Goal: Transaction & Acquisition: Obtain resource

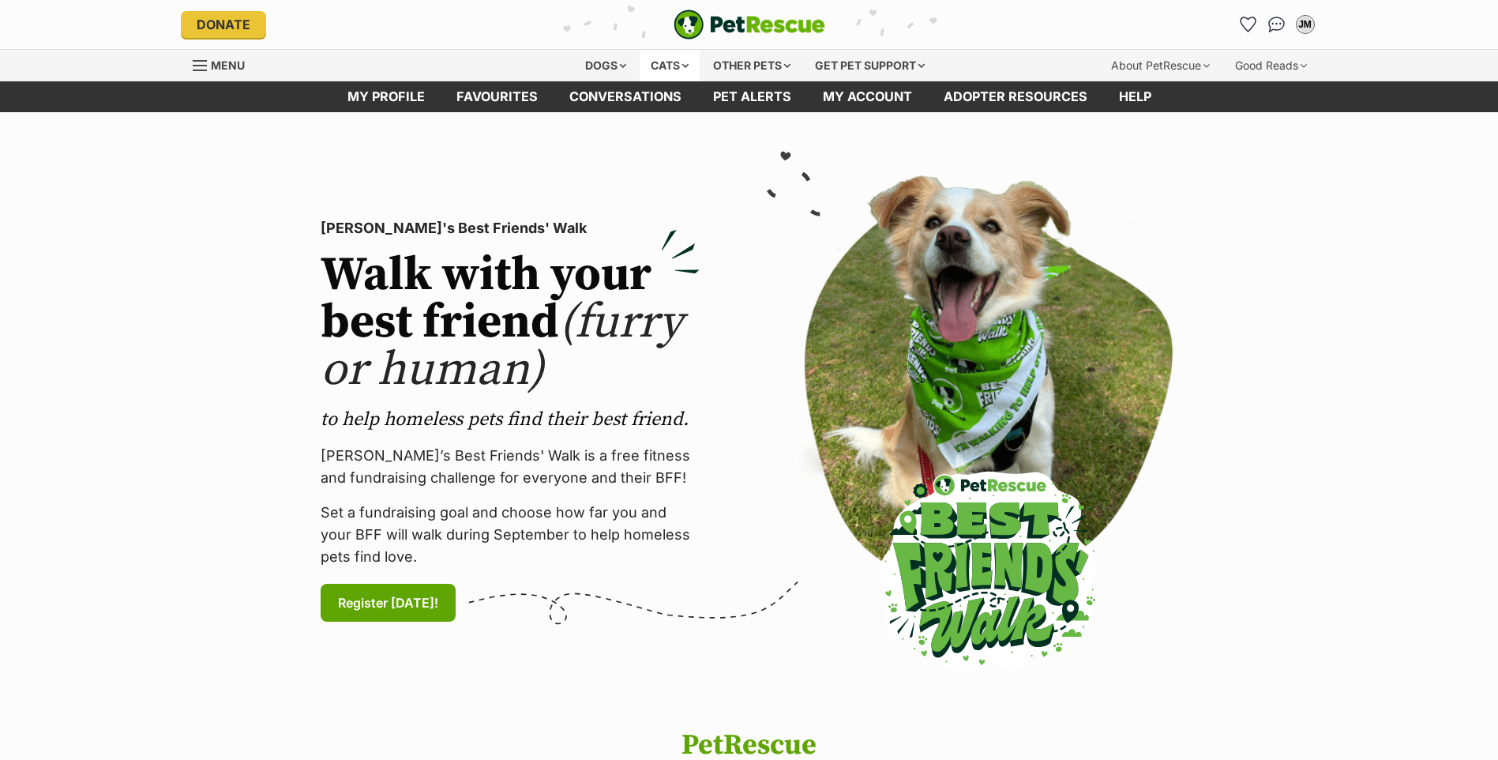
click at [674, 62] on div "Cats" at bounding box center [670, 66] width 60 height 32
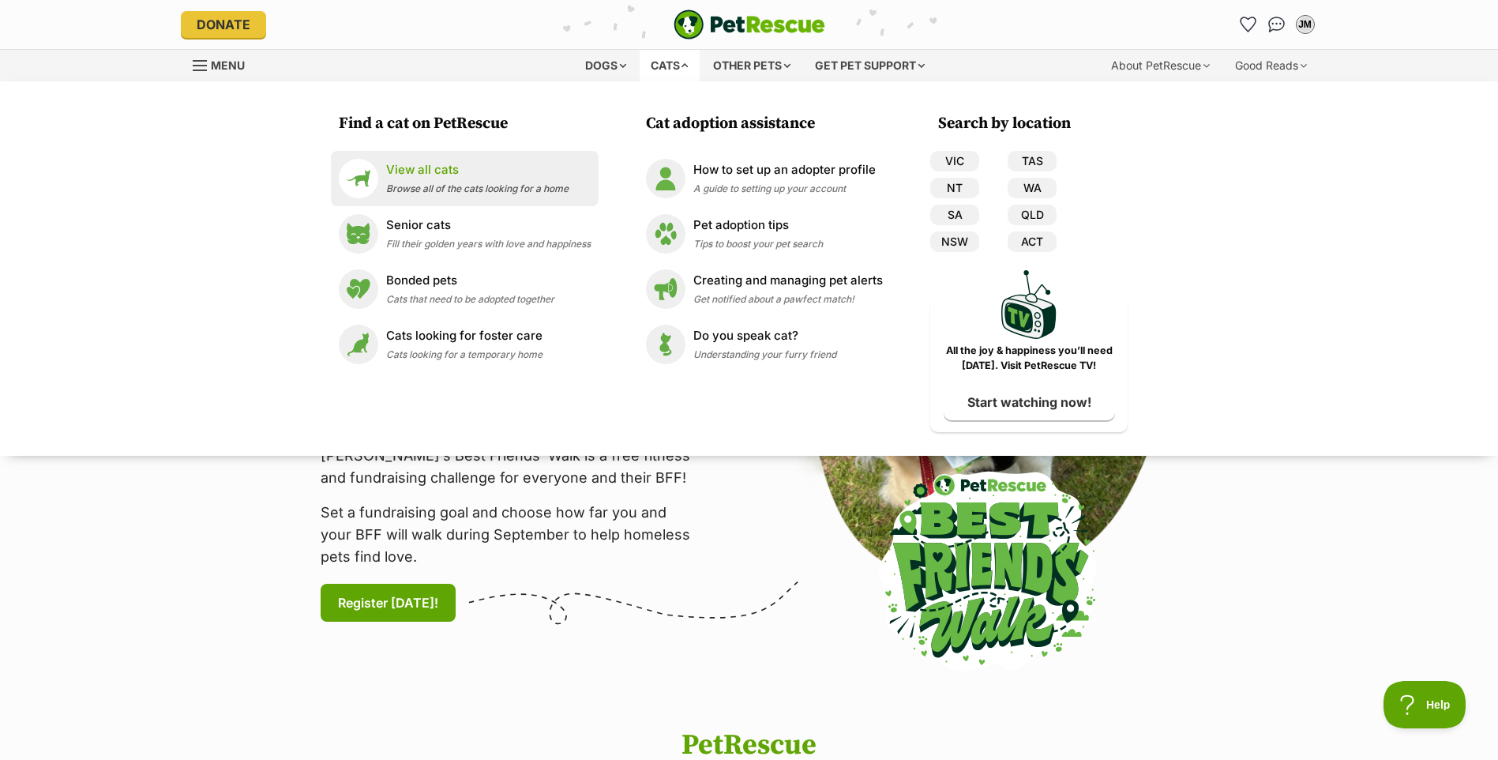
click at [459, 186] on span "Browse all of the cats looking for a home" at bounding box center [477, 188] width 182 height 12
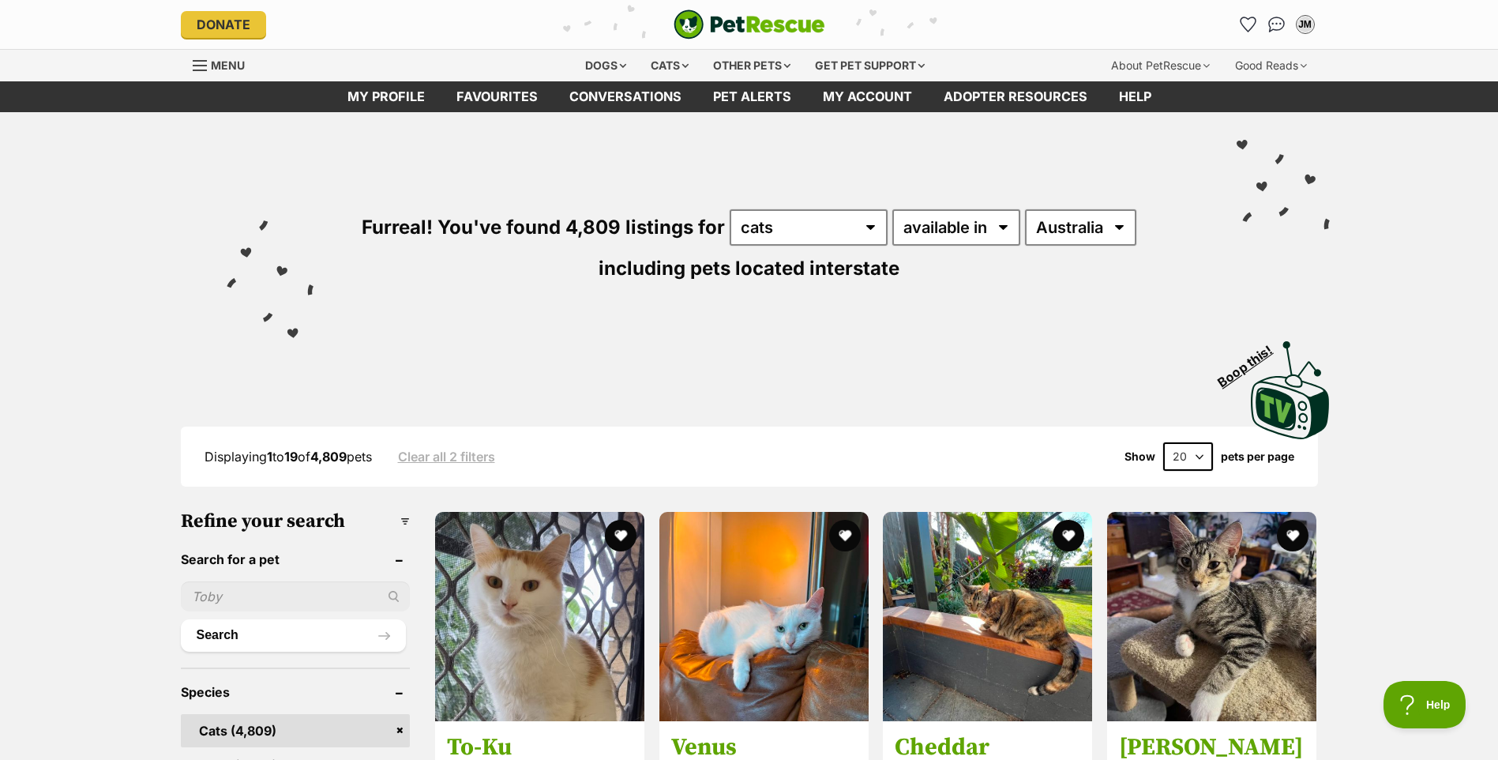
click at [294, 608] on input "text" at bounding box center [296, 596] width 230 height 30
type input "taylor"
click at [181, 619] on button "Search" at bounding box center [294, 635] width 226 height 32
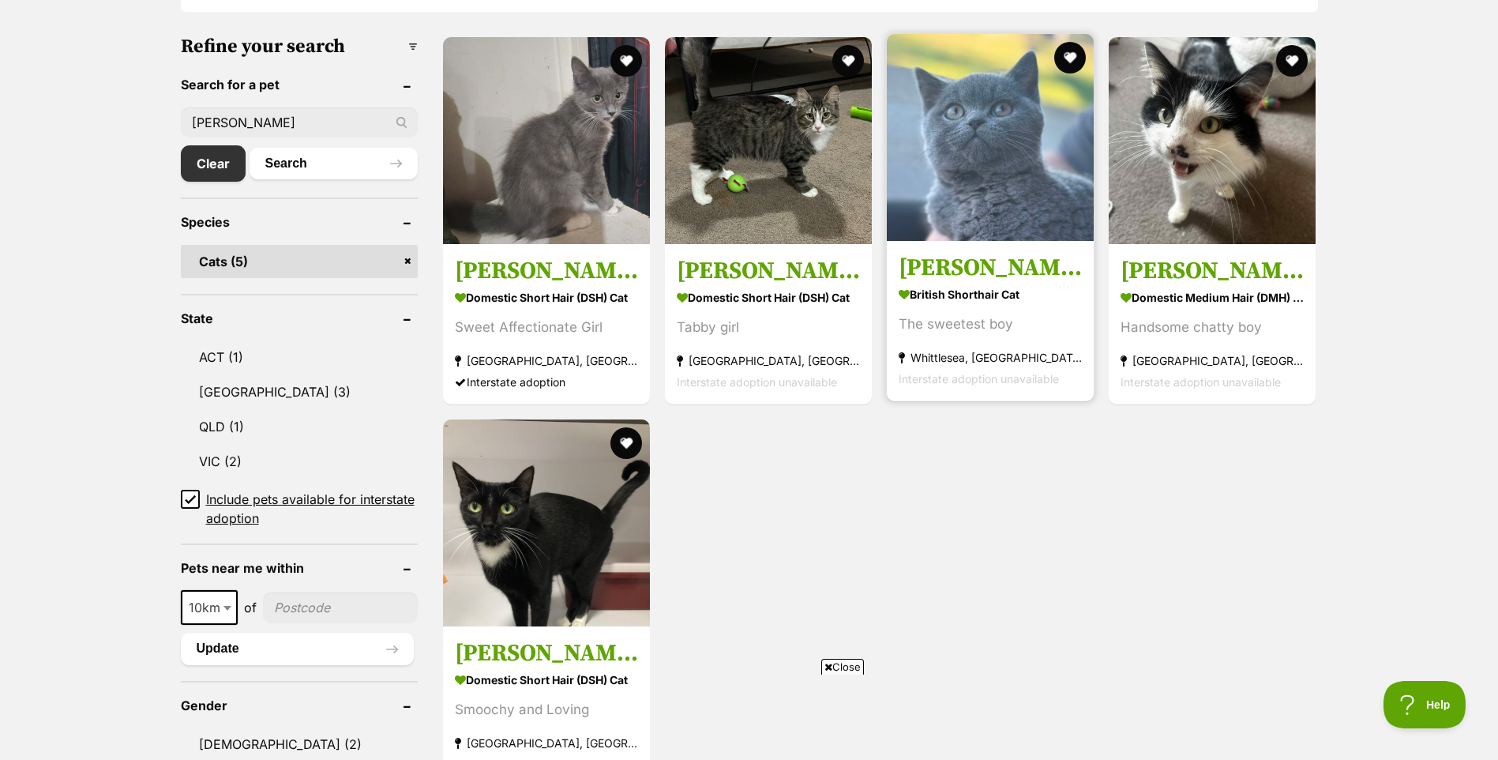
click at [990, 218] on img at bounding box center [990, 137] width 207 height 207
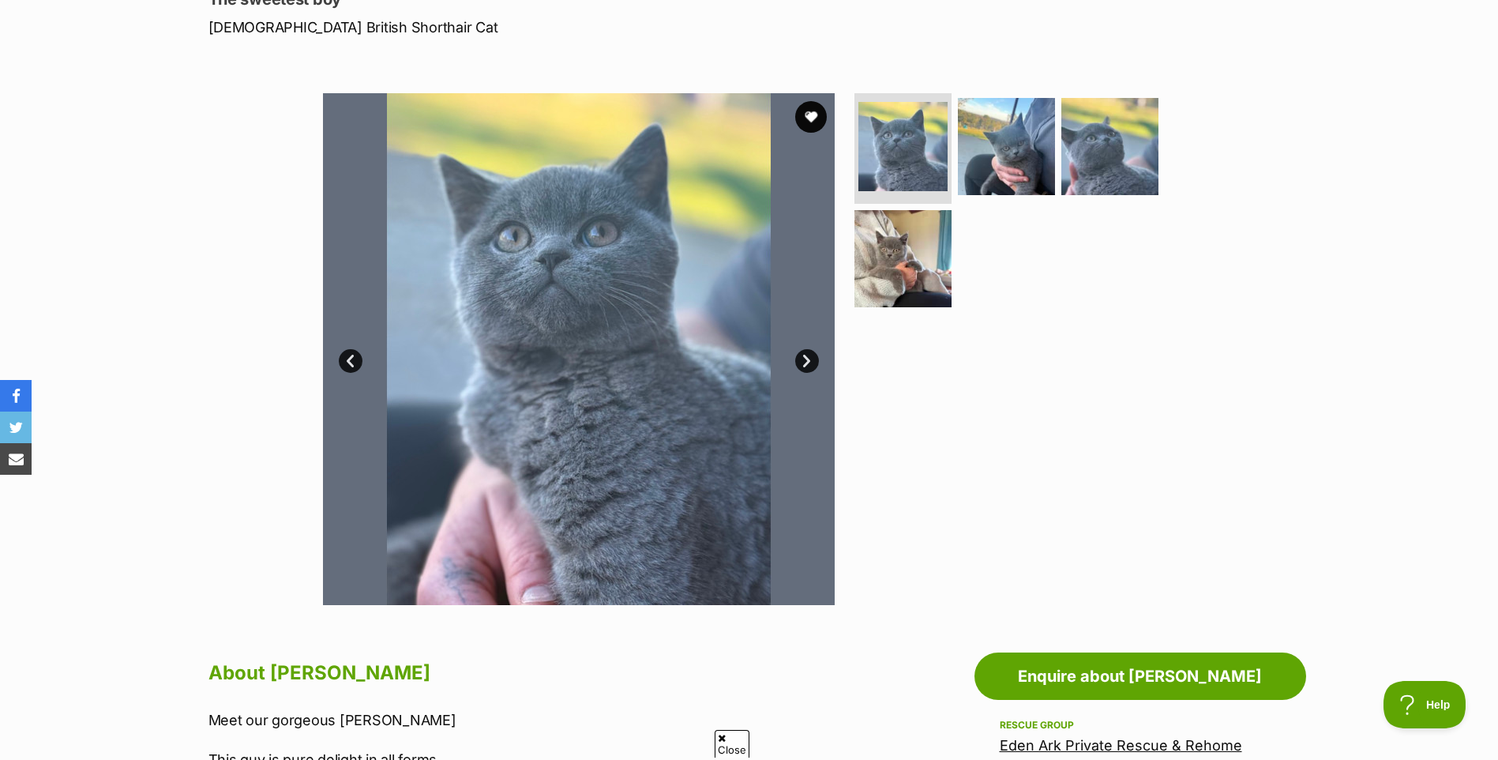
scroll to position [237, 0]
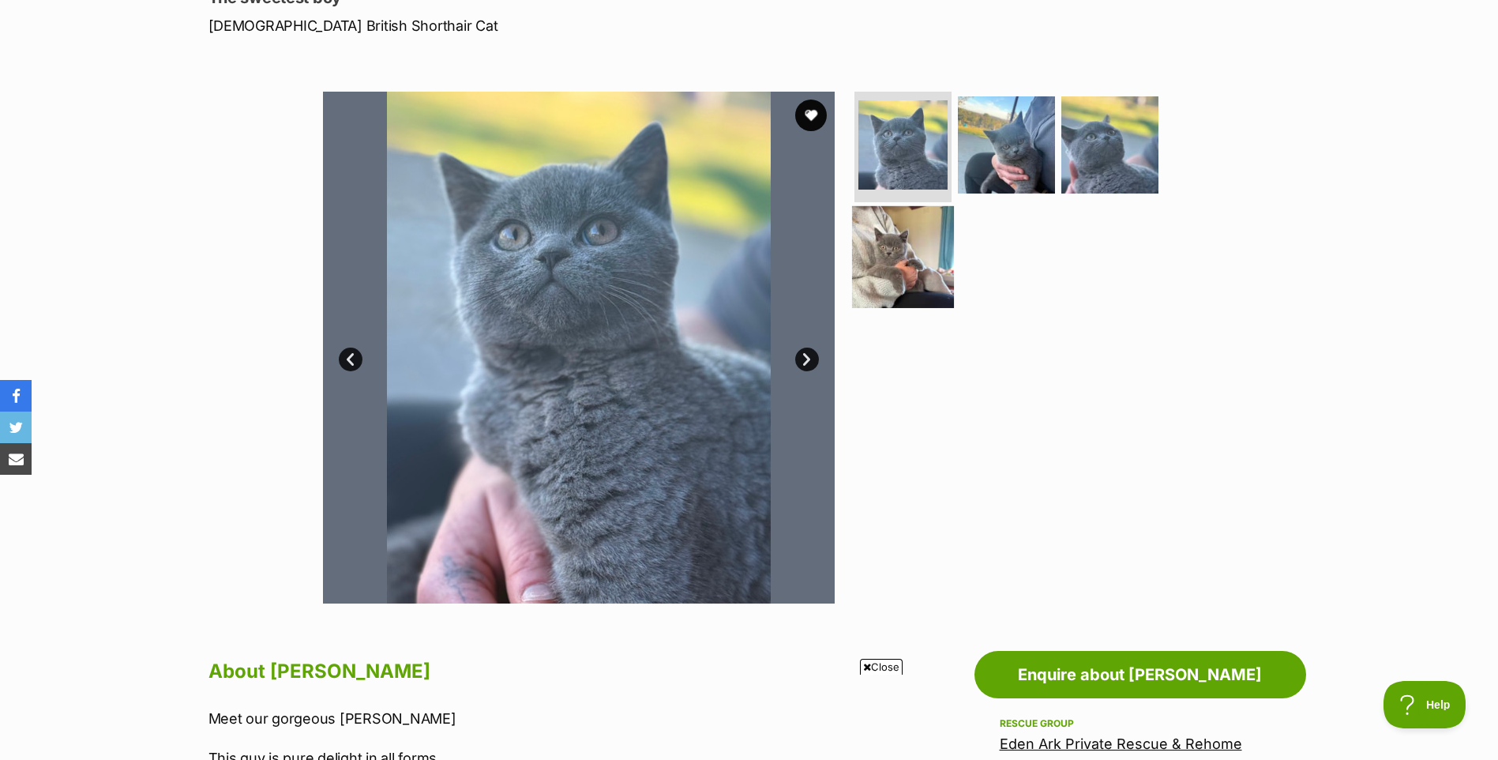
click at [925, 275] on img at bounding box center [903, 256] width 102 height 102
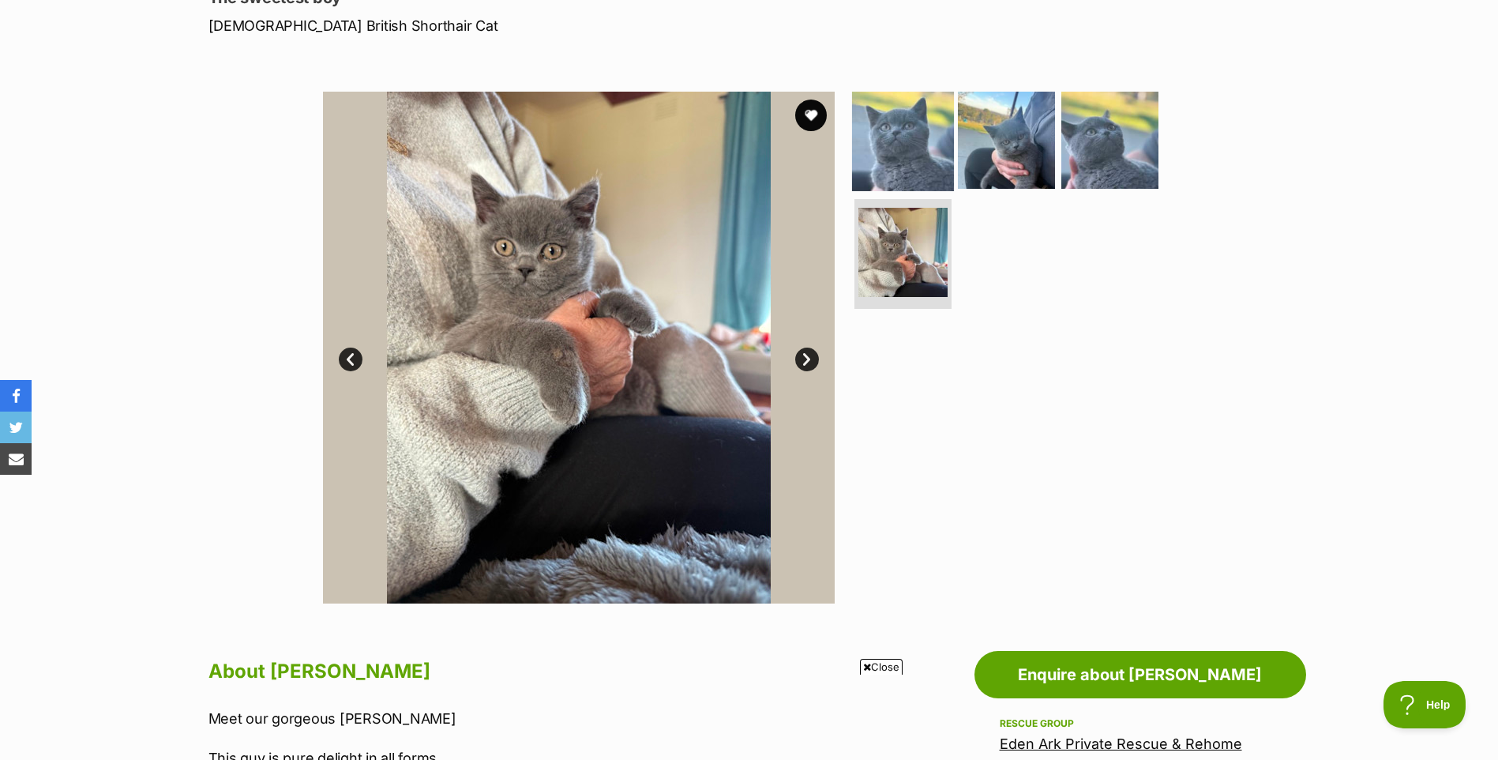
click at [900, 156] on img at bounding box center [903, 140] width 102 height 102
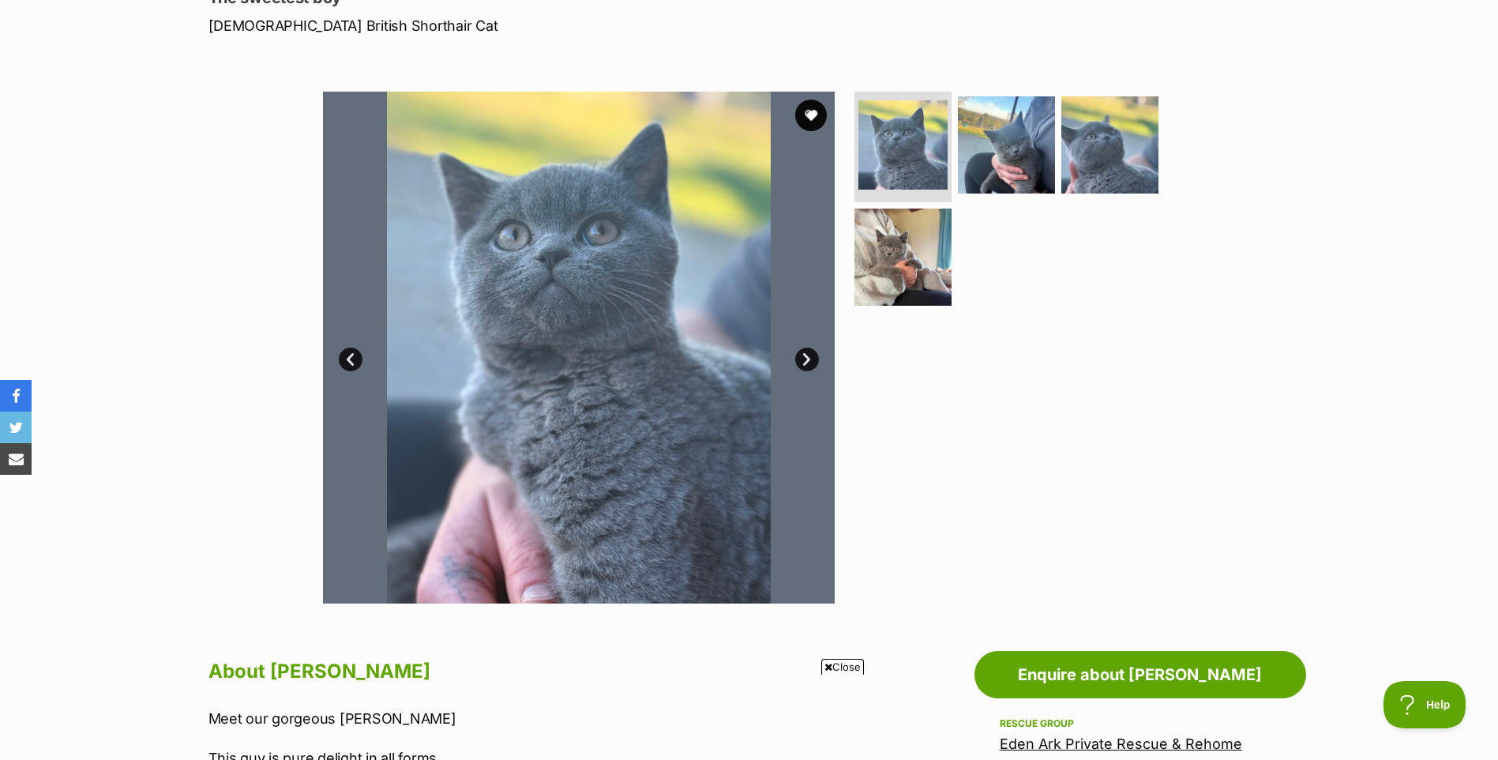
scroll to position [0, 0]
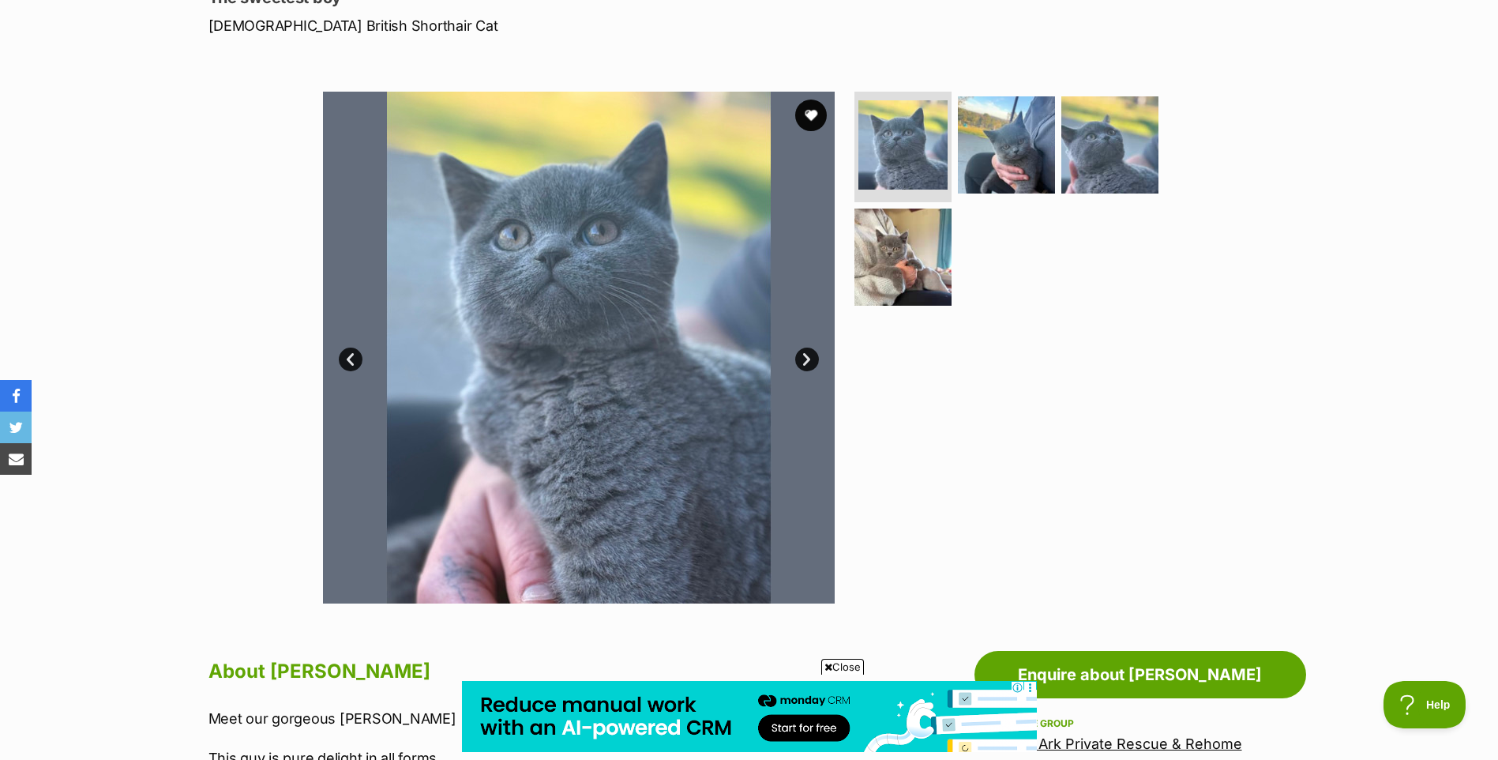
click at [798, 355] on link "Next" at bounding box center [807, 360] width 24 height 24
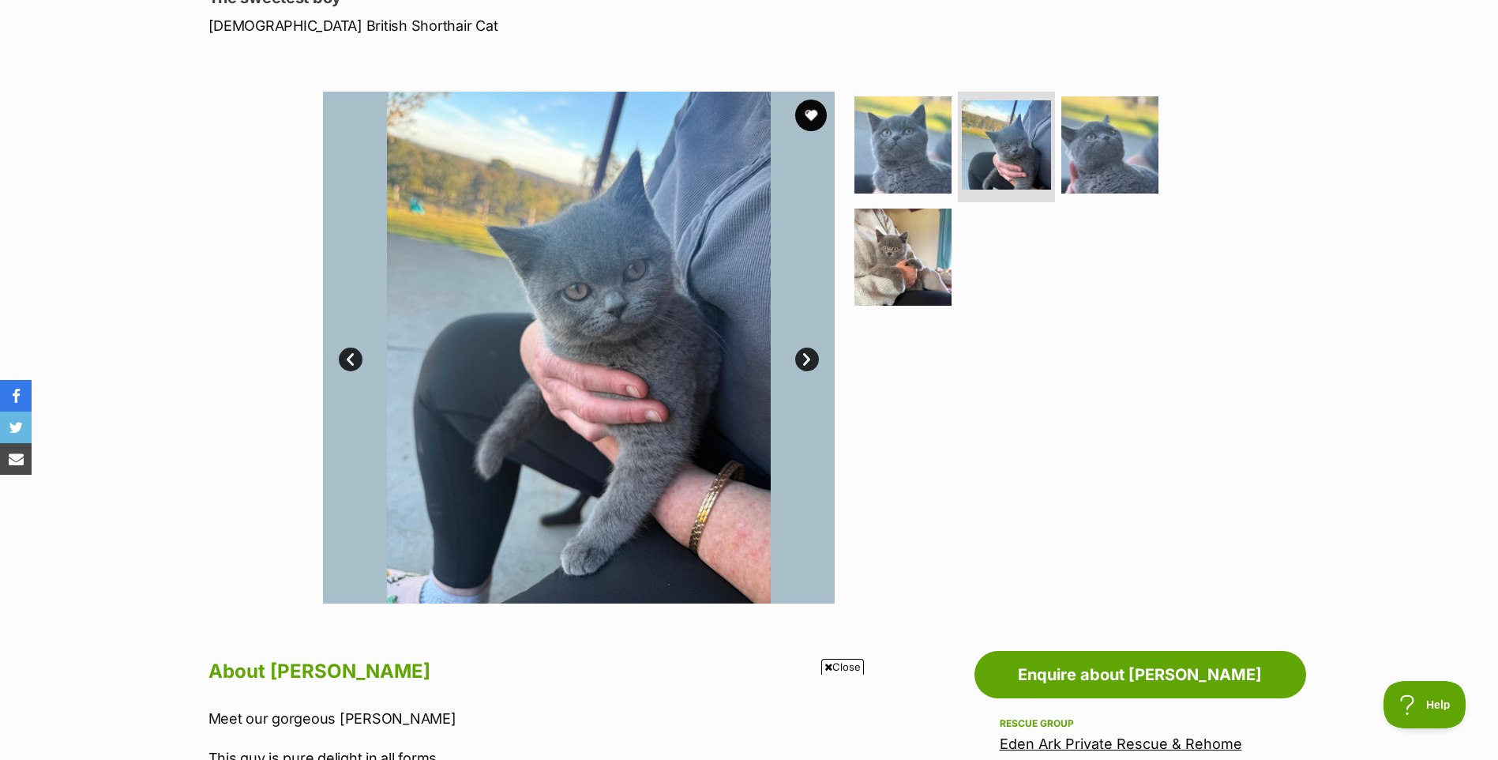
click at [814, 355] on link "Next" at bounding box center [807, 360] width 24 height 24
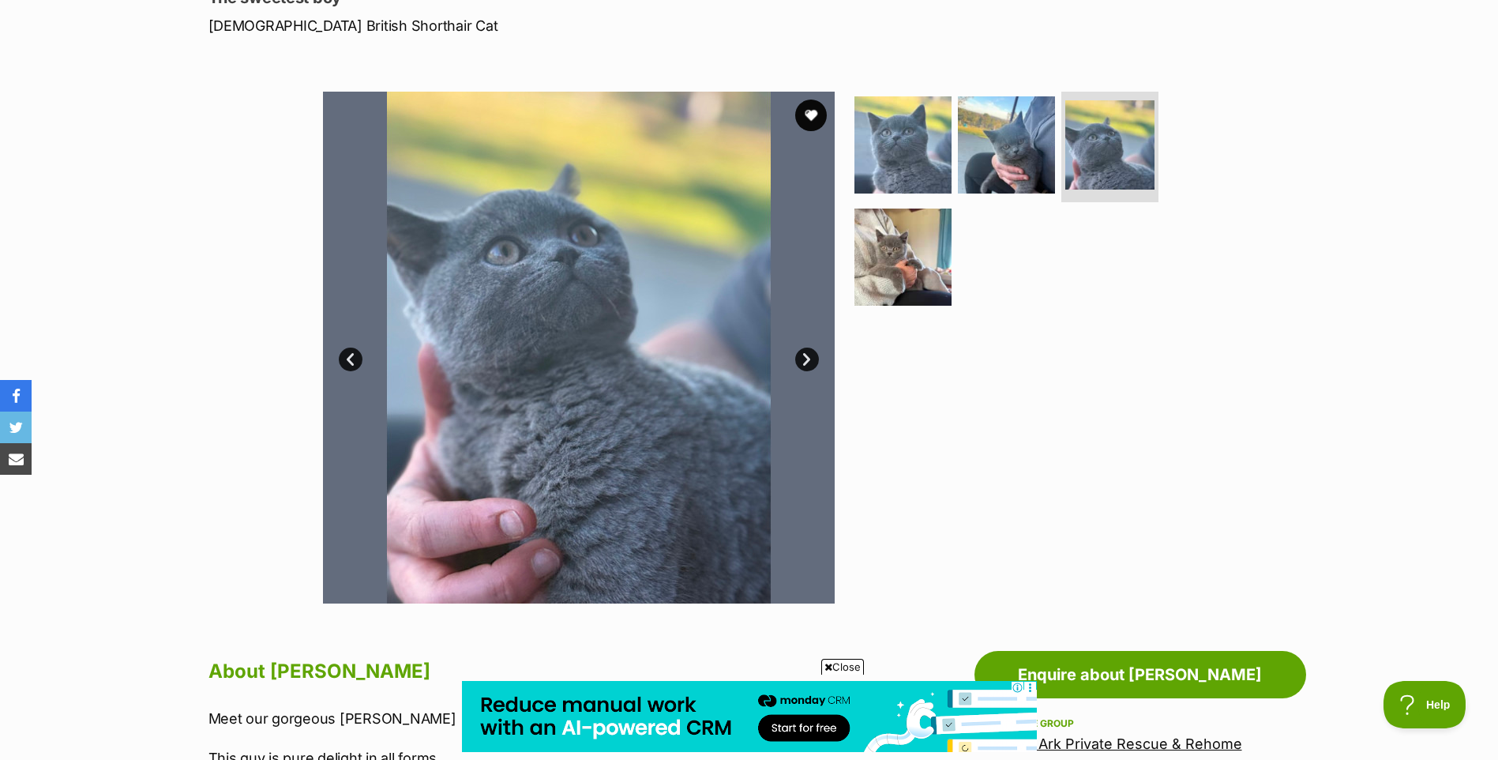
click at [814, 355] on link "Next" at bounding box center [807, 360] width 24 height 24
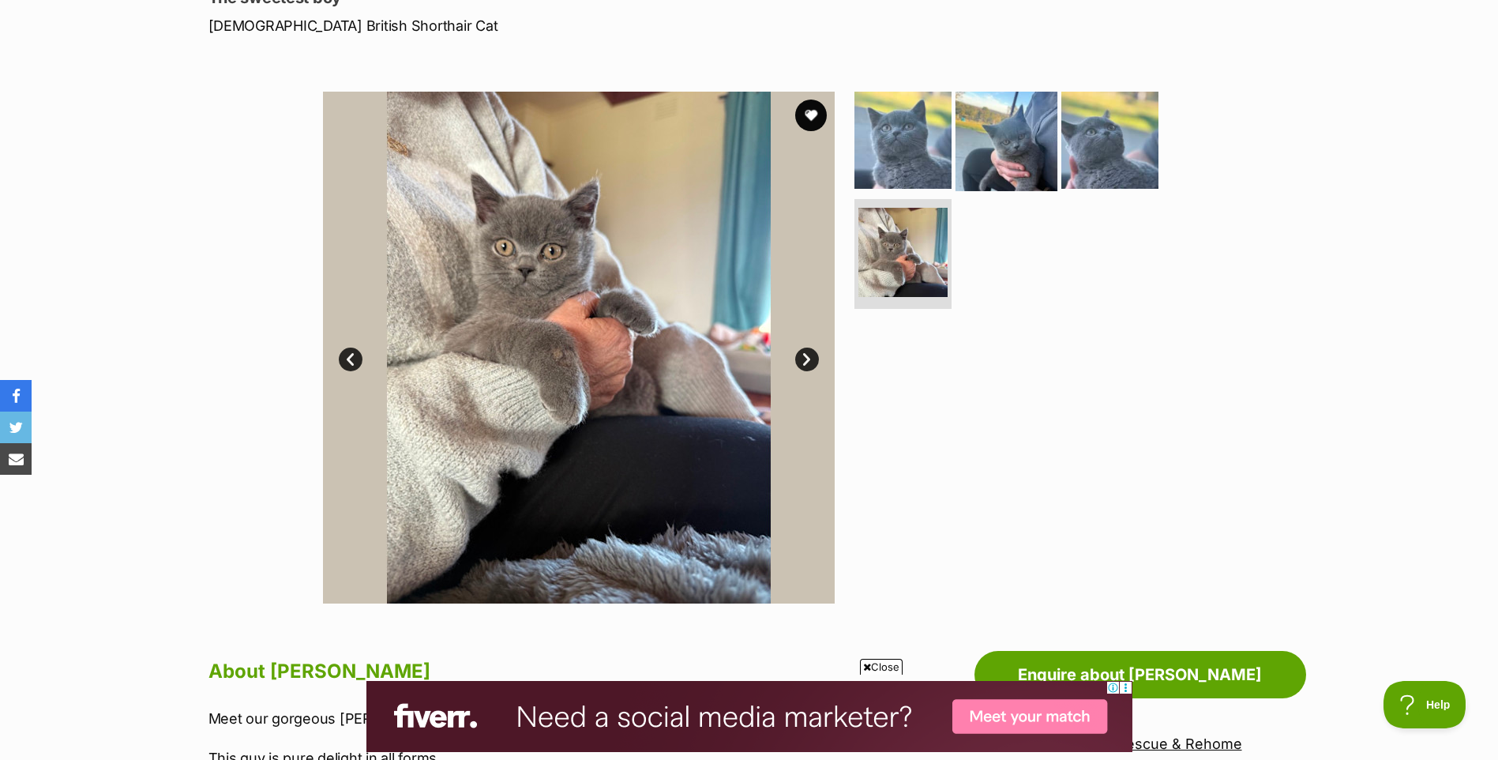
click at [994, 145] on img at bounding box center [1007, 140] width 102 height 102
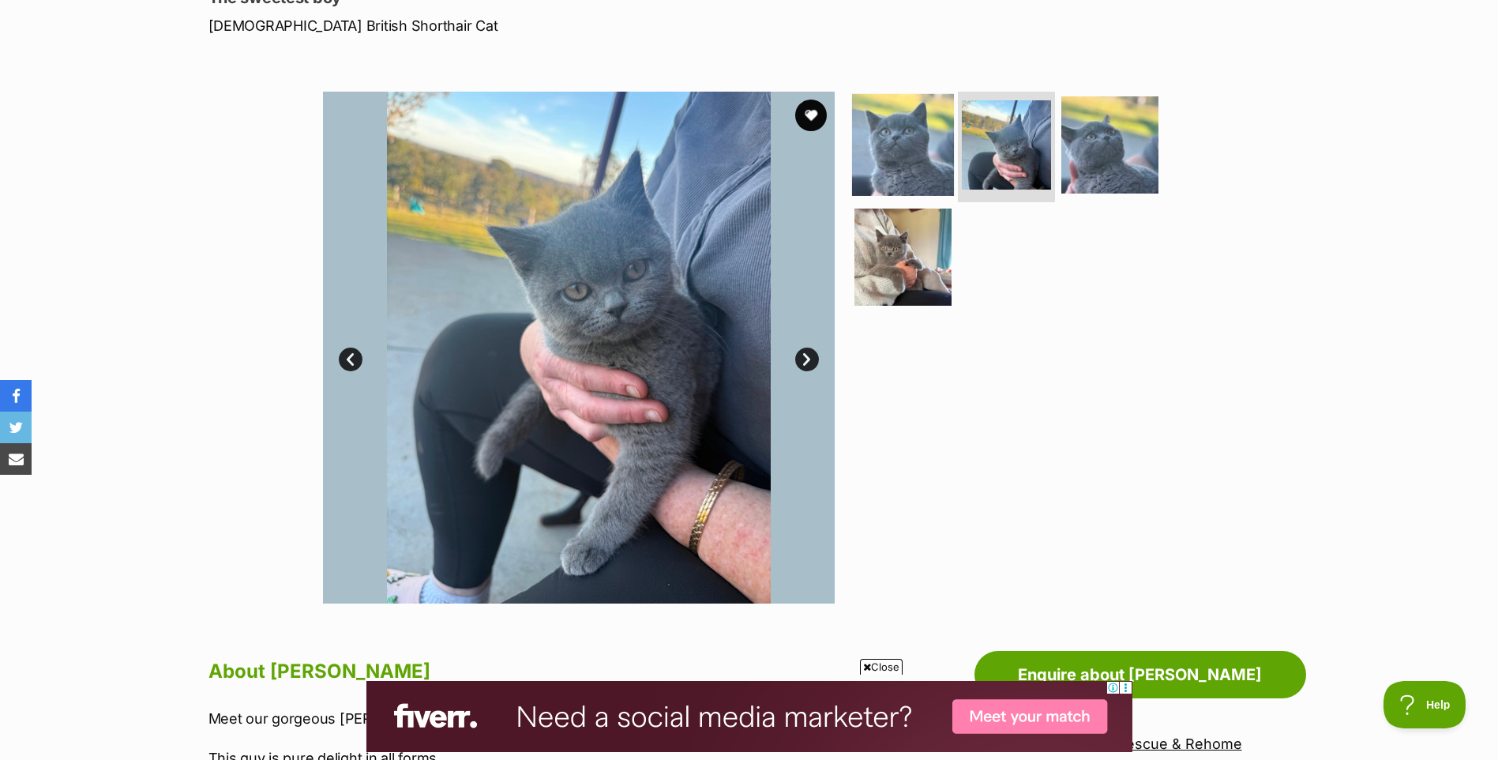
click at [920, 154] on img at bounding box center [903, 145] width 102 height 102
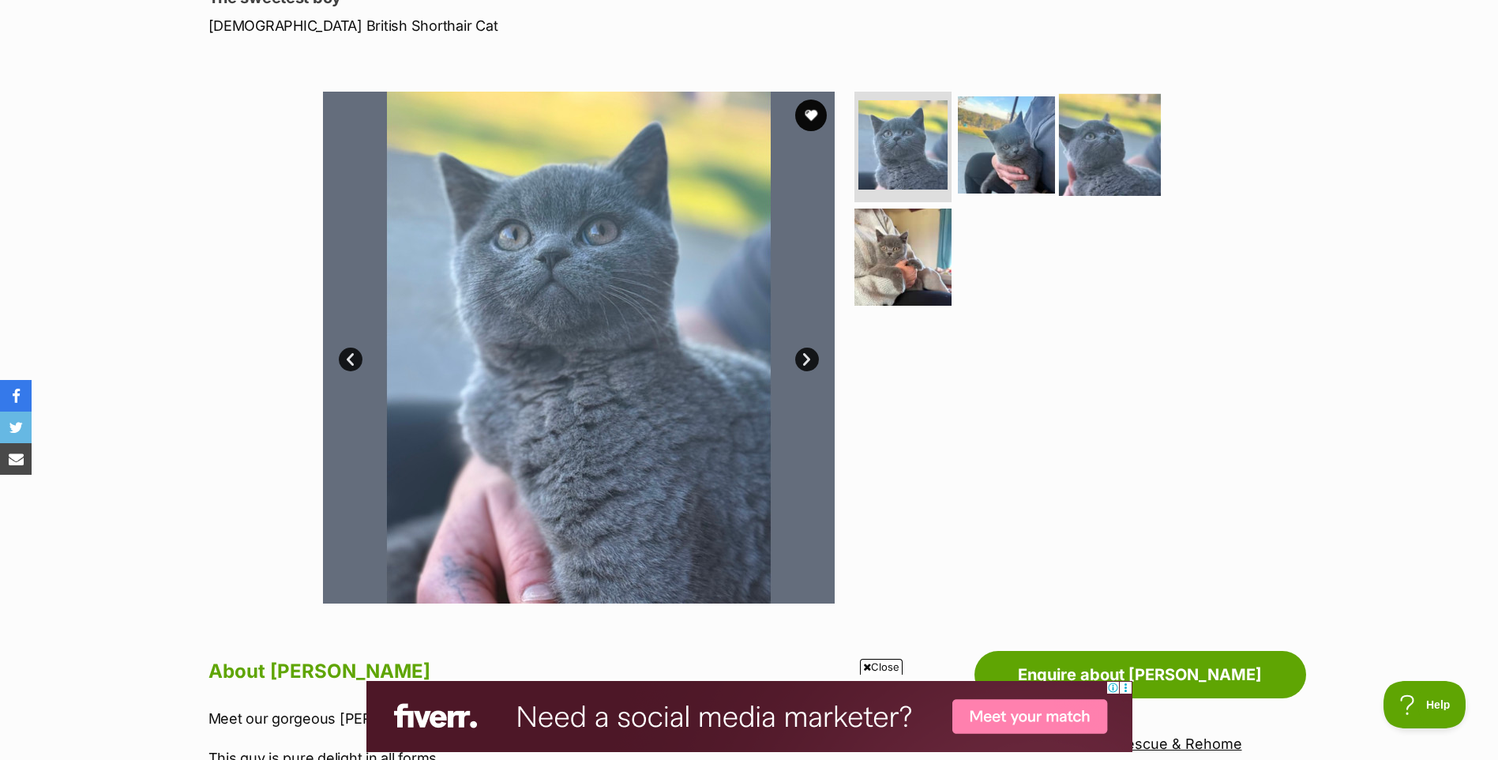
click at [1077, 153] on img at bounding box center [1110, 145] width 102 height 102
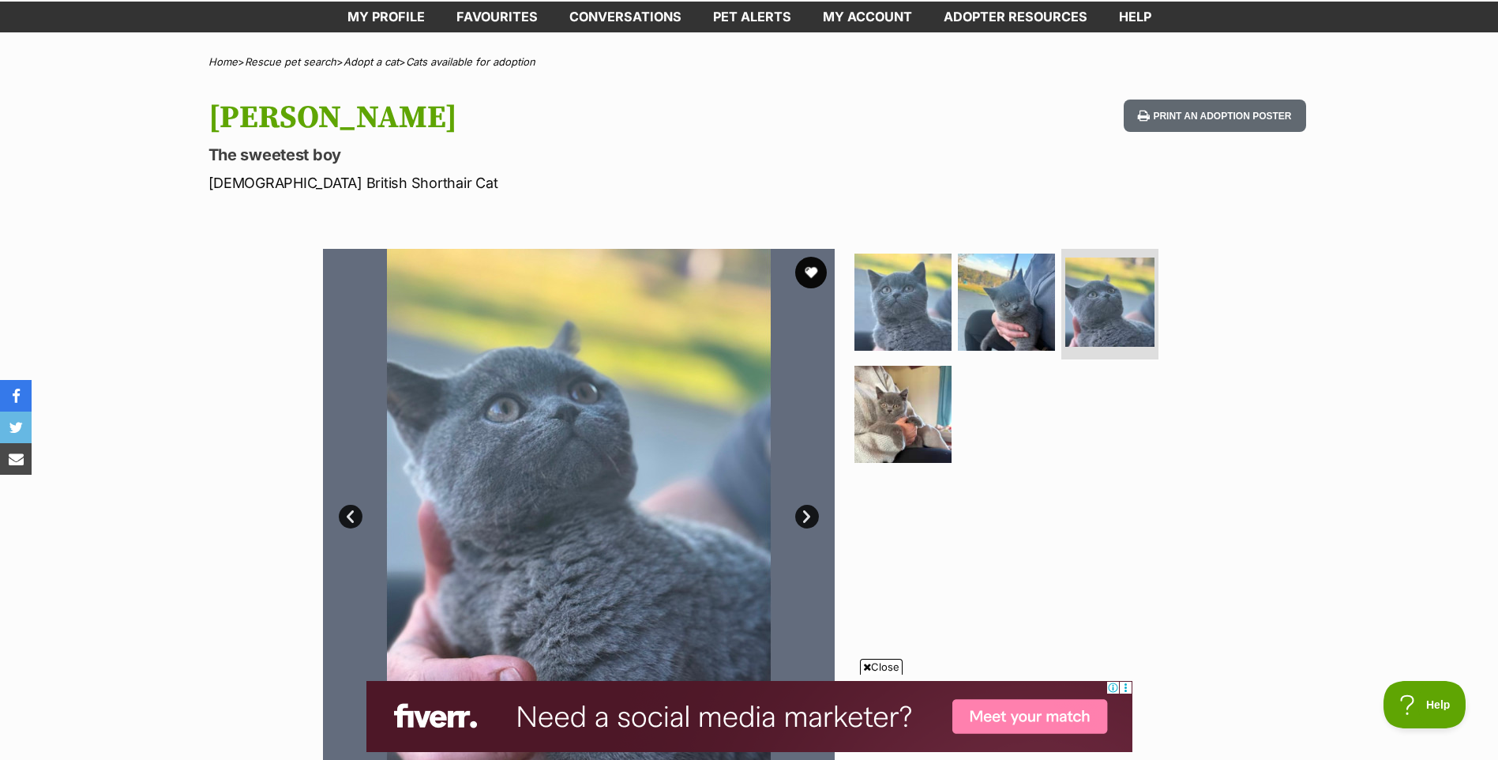
scroll to position [79, 0]
click at [906, 441] on img at bounding box center [903, 414] width 102 height 102
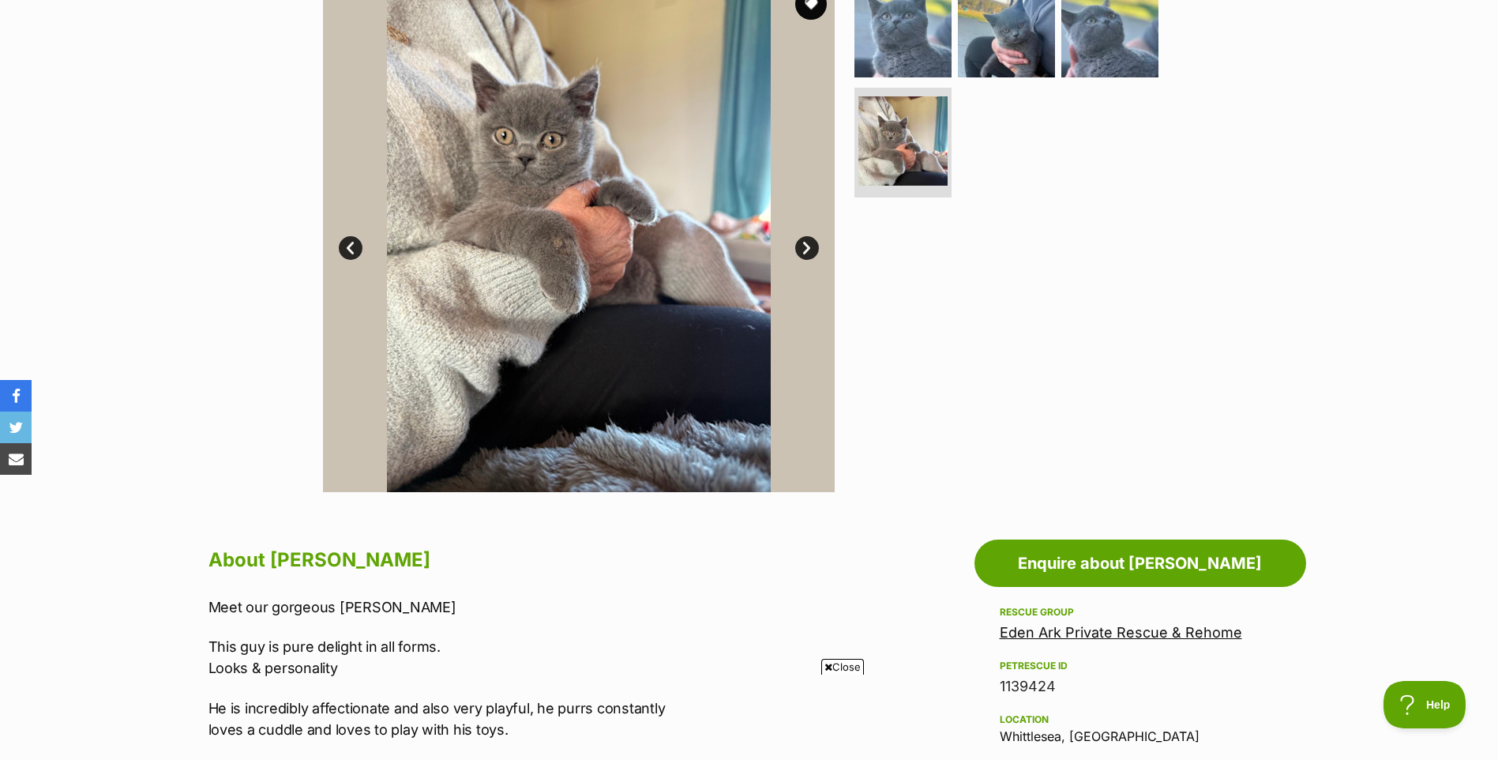
scroll to position [0, 0]
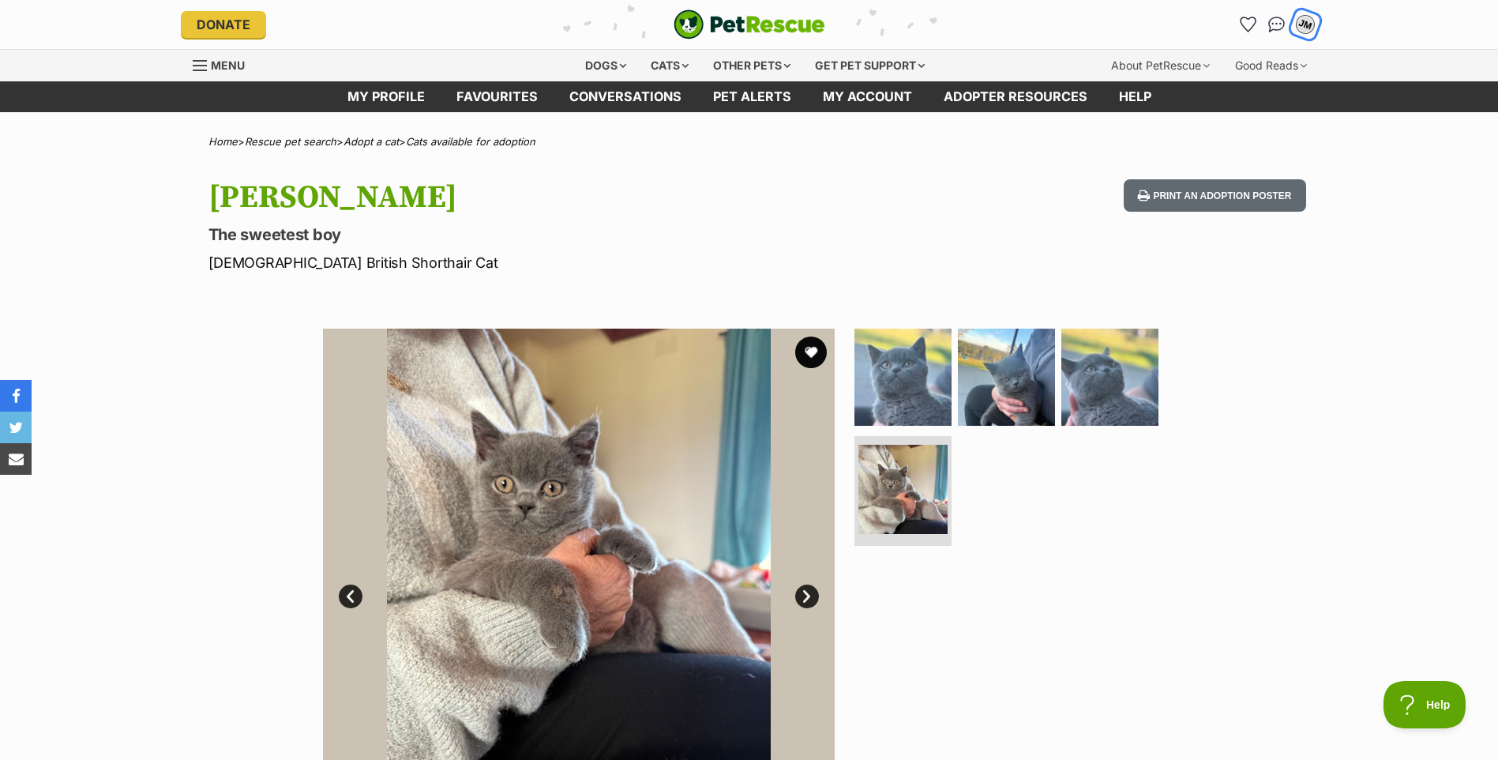
click at [1307, 20] on div "JM" at bounding box center [1305, 24] width 21 height 21
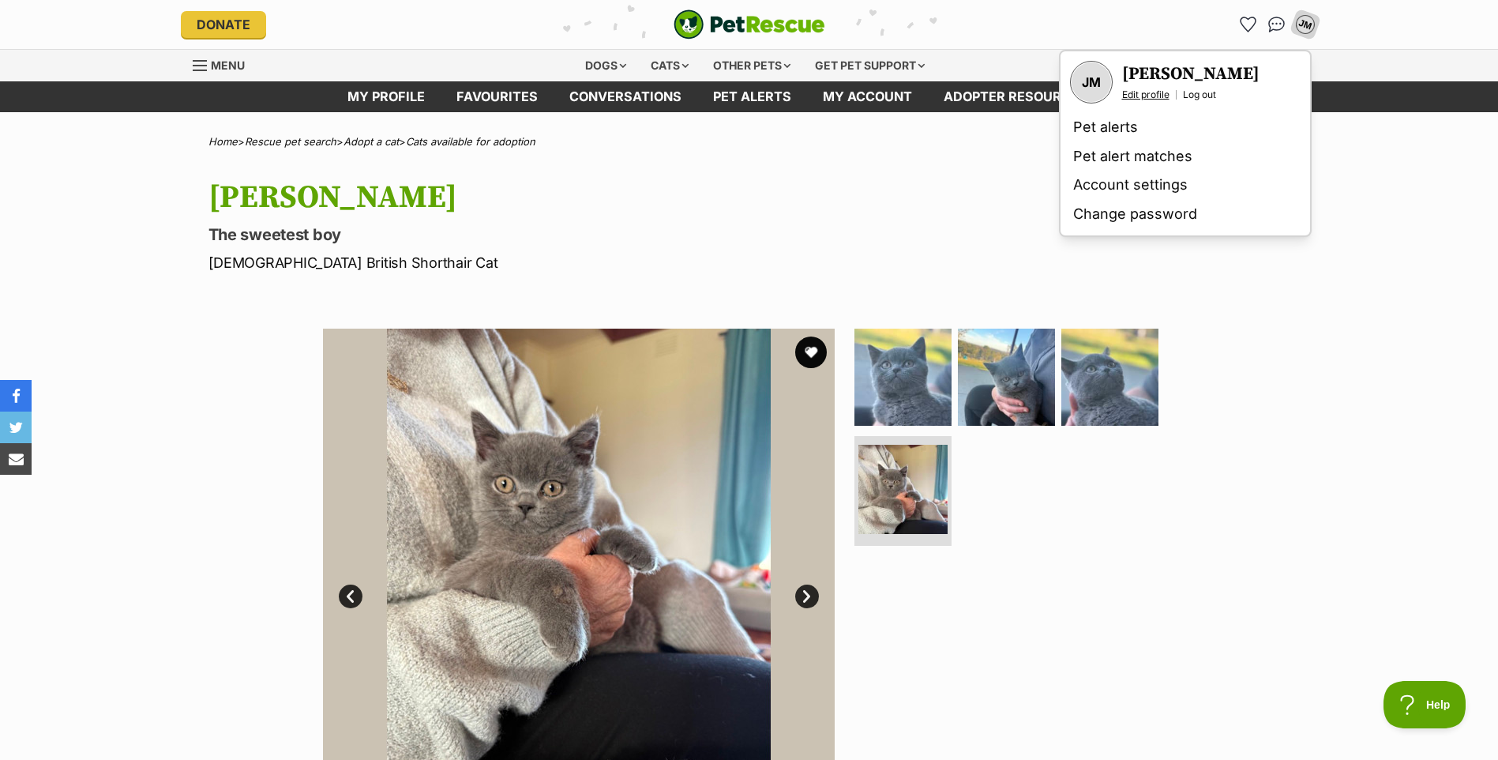
click at [1144, 94] on link "Edit profile" at bounding box center [1145, 94] width 47 height 13
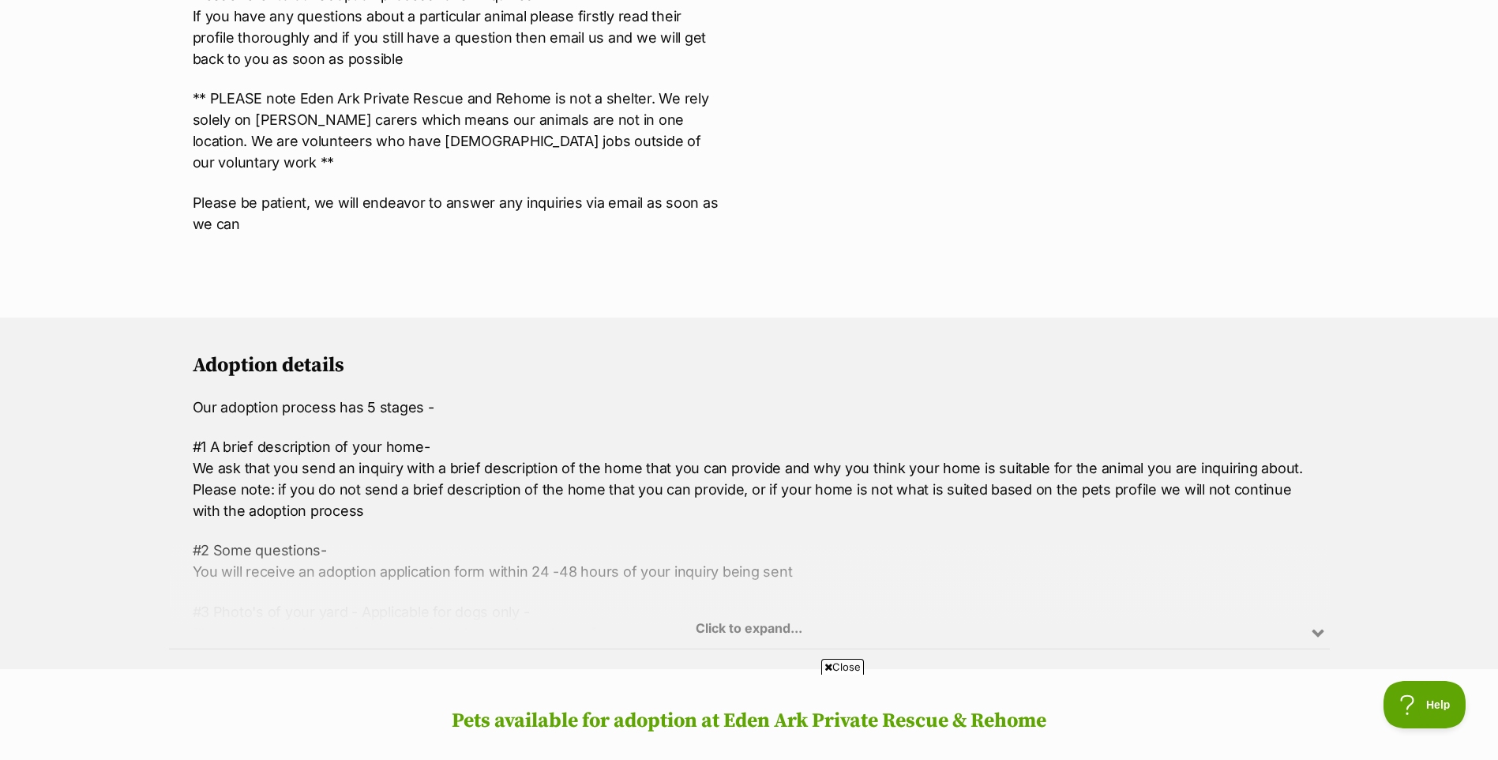
scroll to position [790, 0]
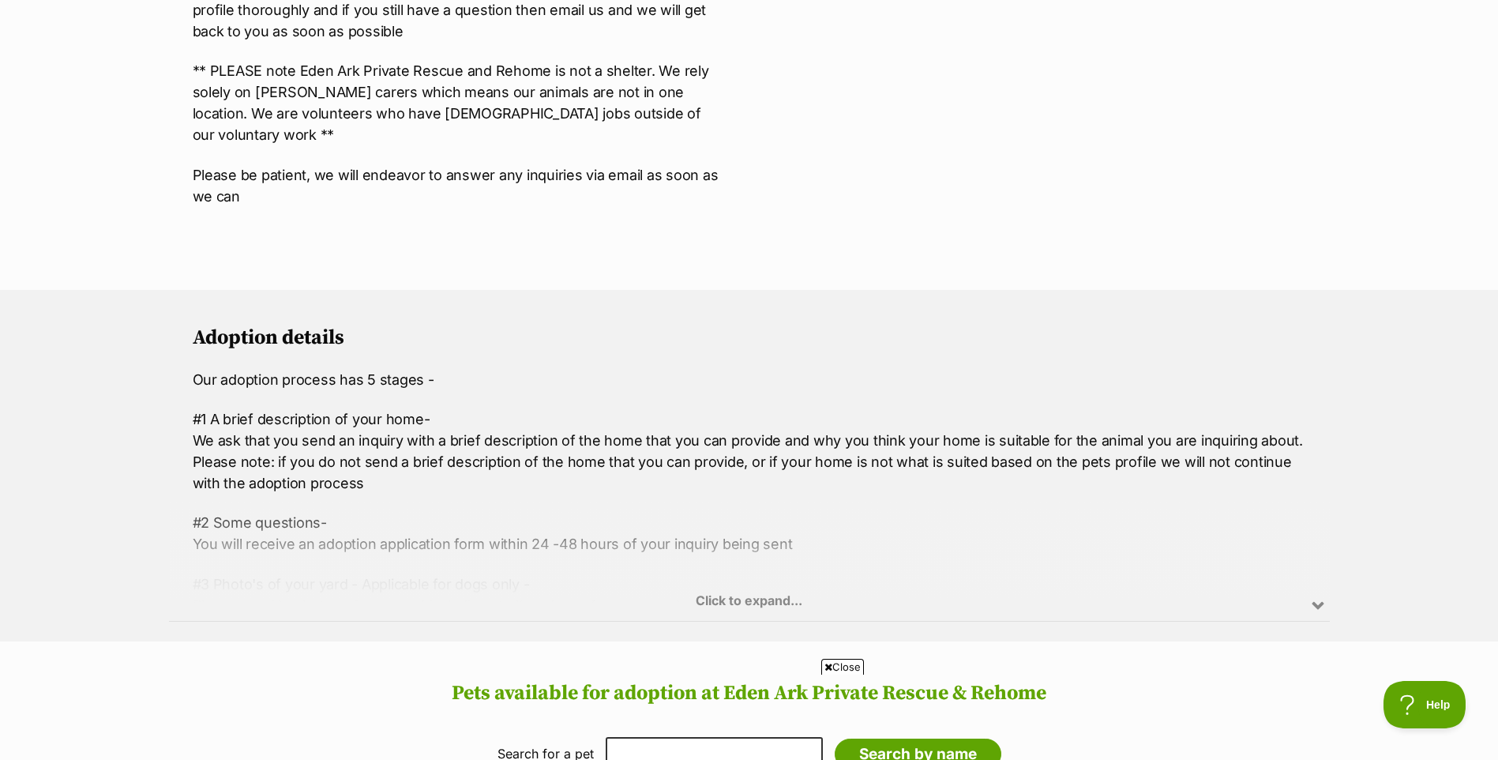
click at [1324, 585] on div "Click to expand..." at bounding box center [749, 559] width 1161 height 123
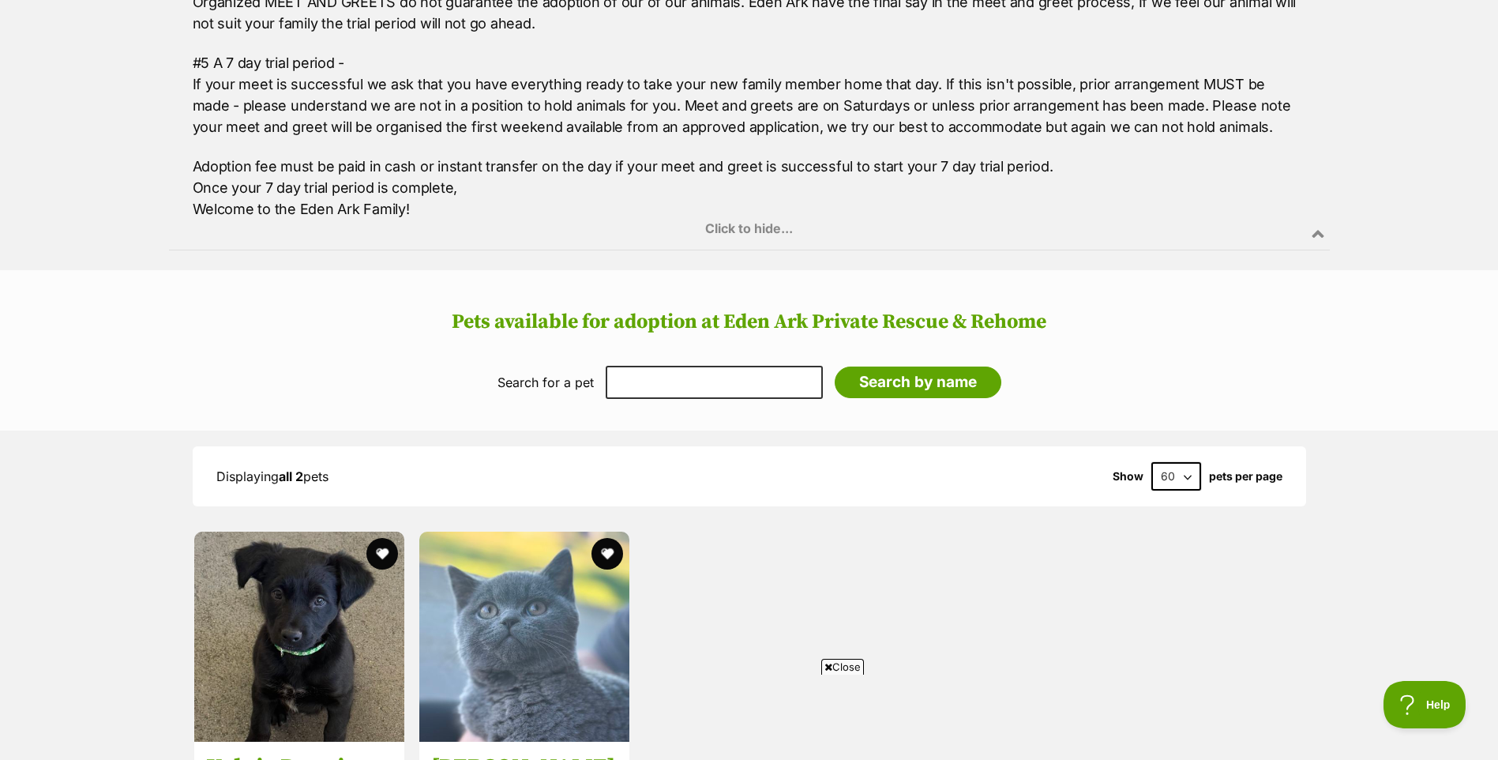
scroll to position [1896, 0]
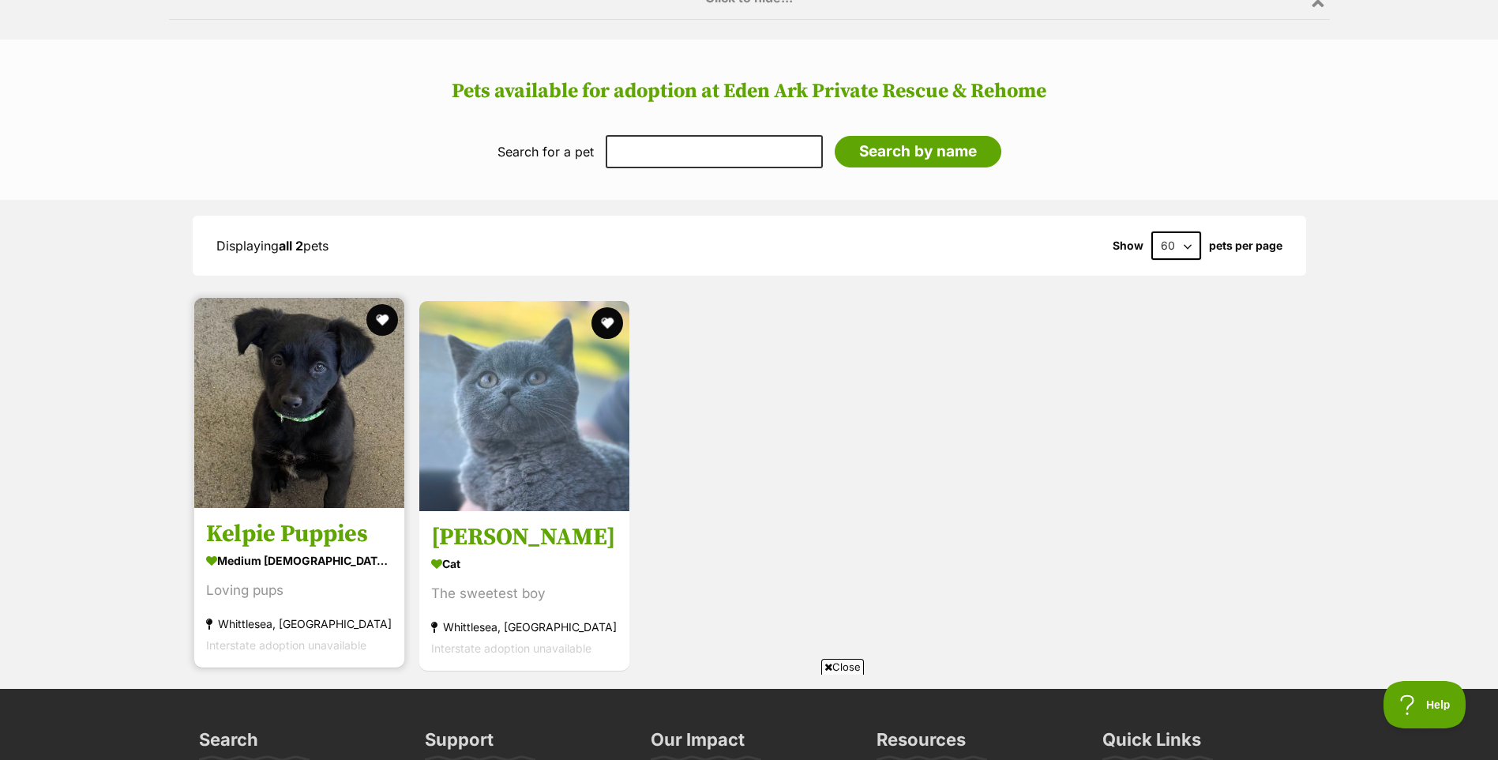
click at [329, 556] on section "medium male Dog Loving pups Whittlesea, VIC Interstate adoption unavailable" at bounding box center [299, 603] width 186 height 107
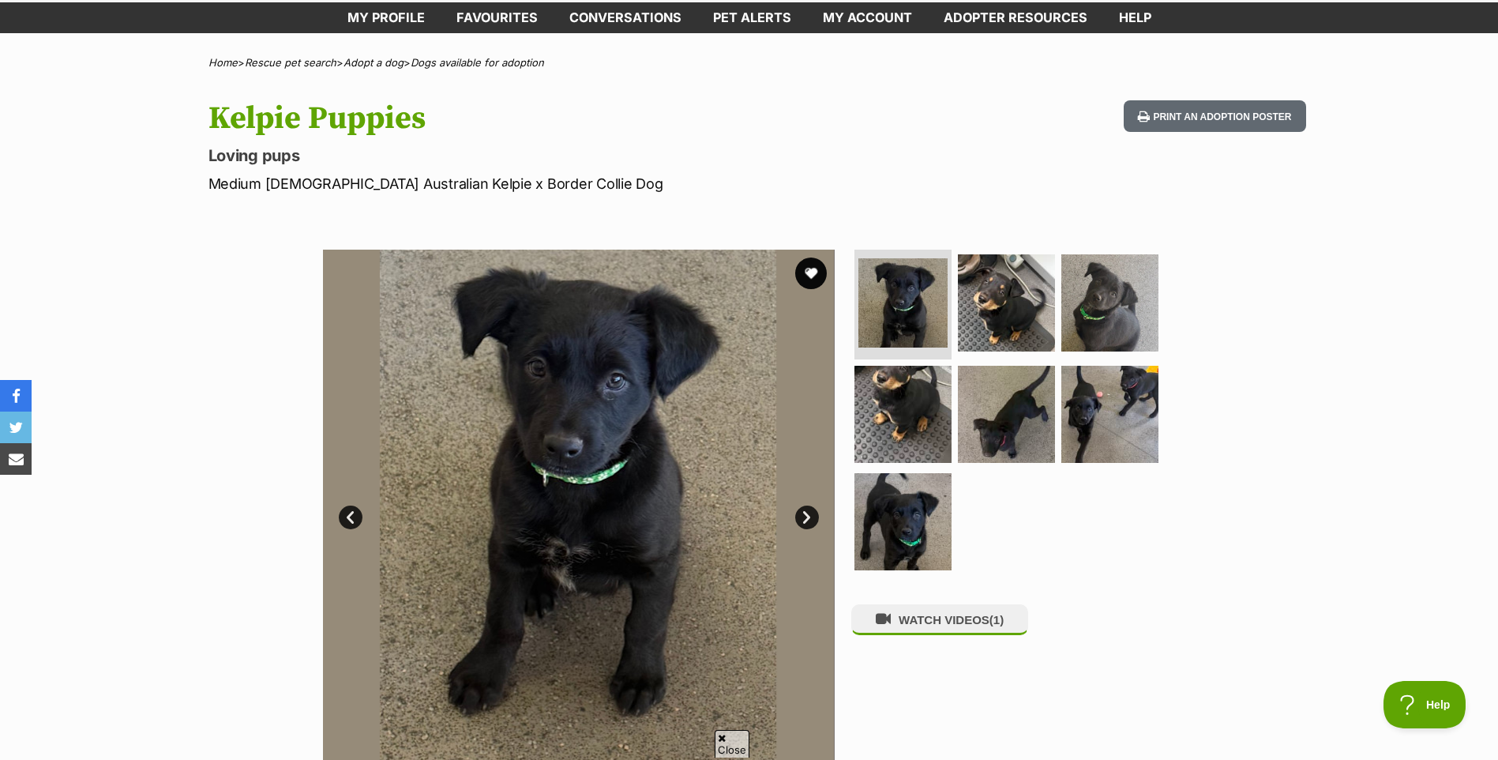
click at [809, 521] on link "Next" at bounding box center [807, 517] width 24 height 24
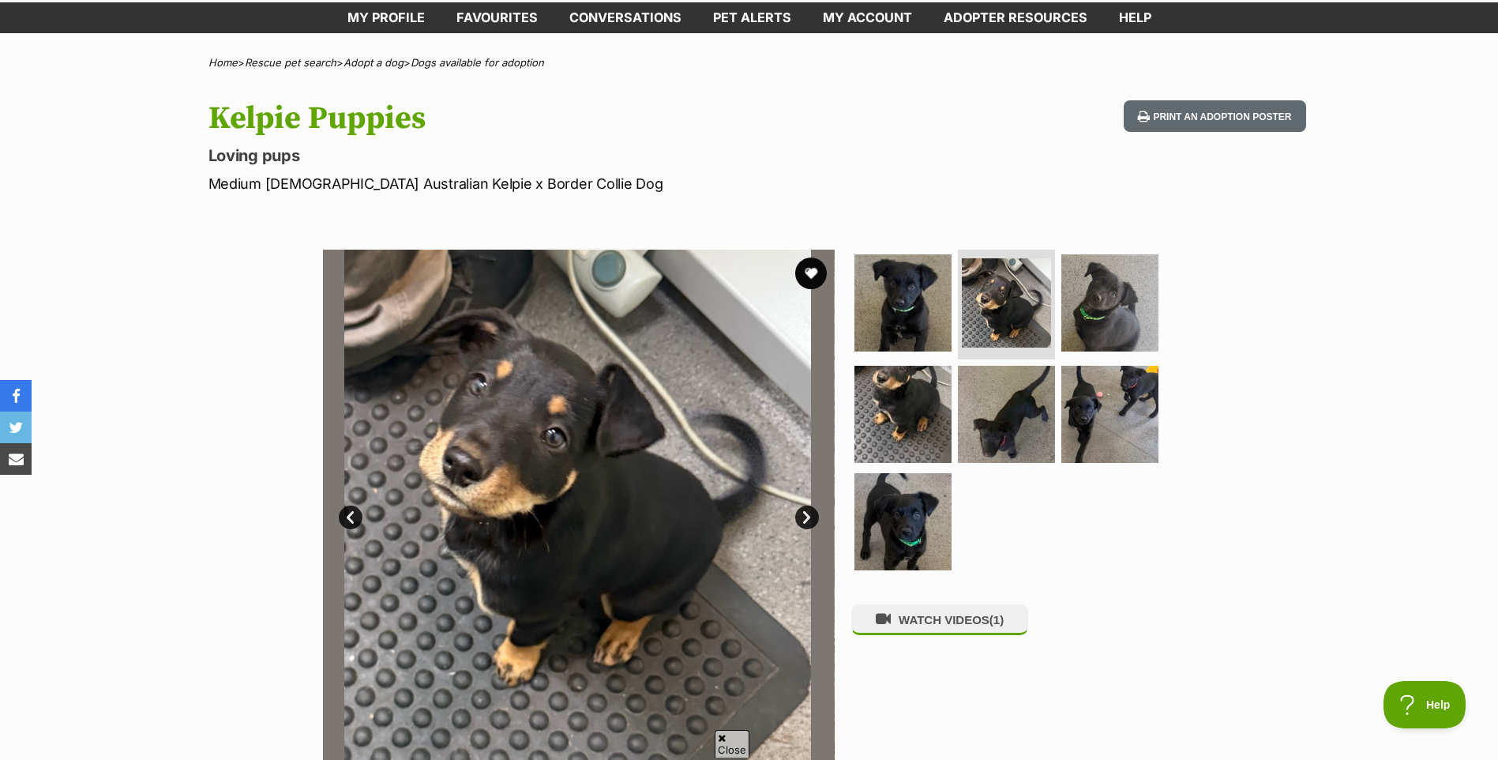
click at [809, 517] on link "Next" at bounding box center [807, 517] width 24 height 24
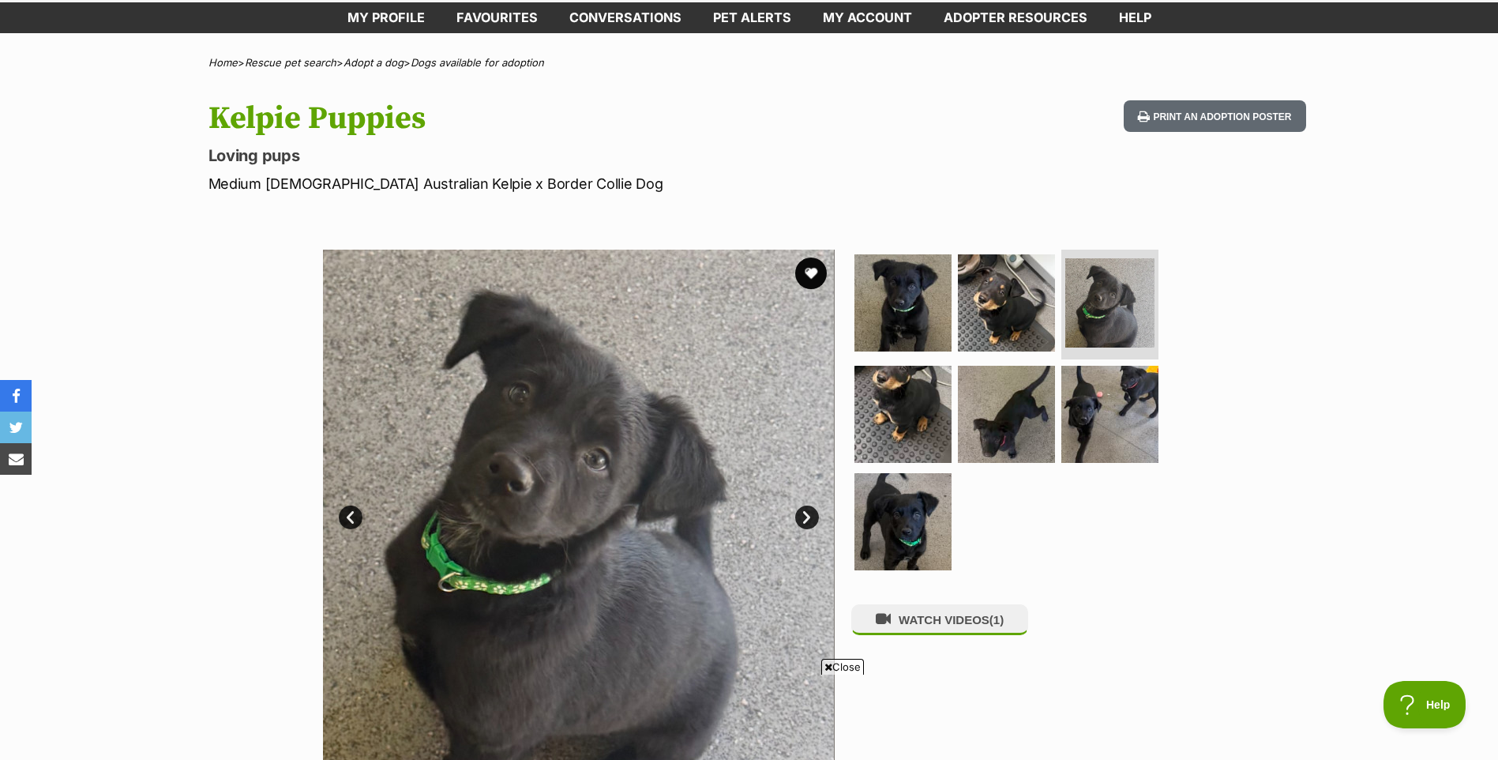
click at [809, 517] on link "Next" at bounding box center [807, 517] width 24 height 24
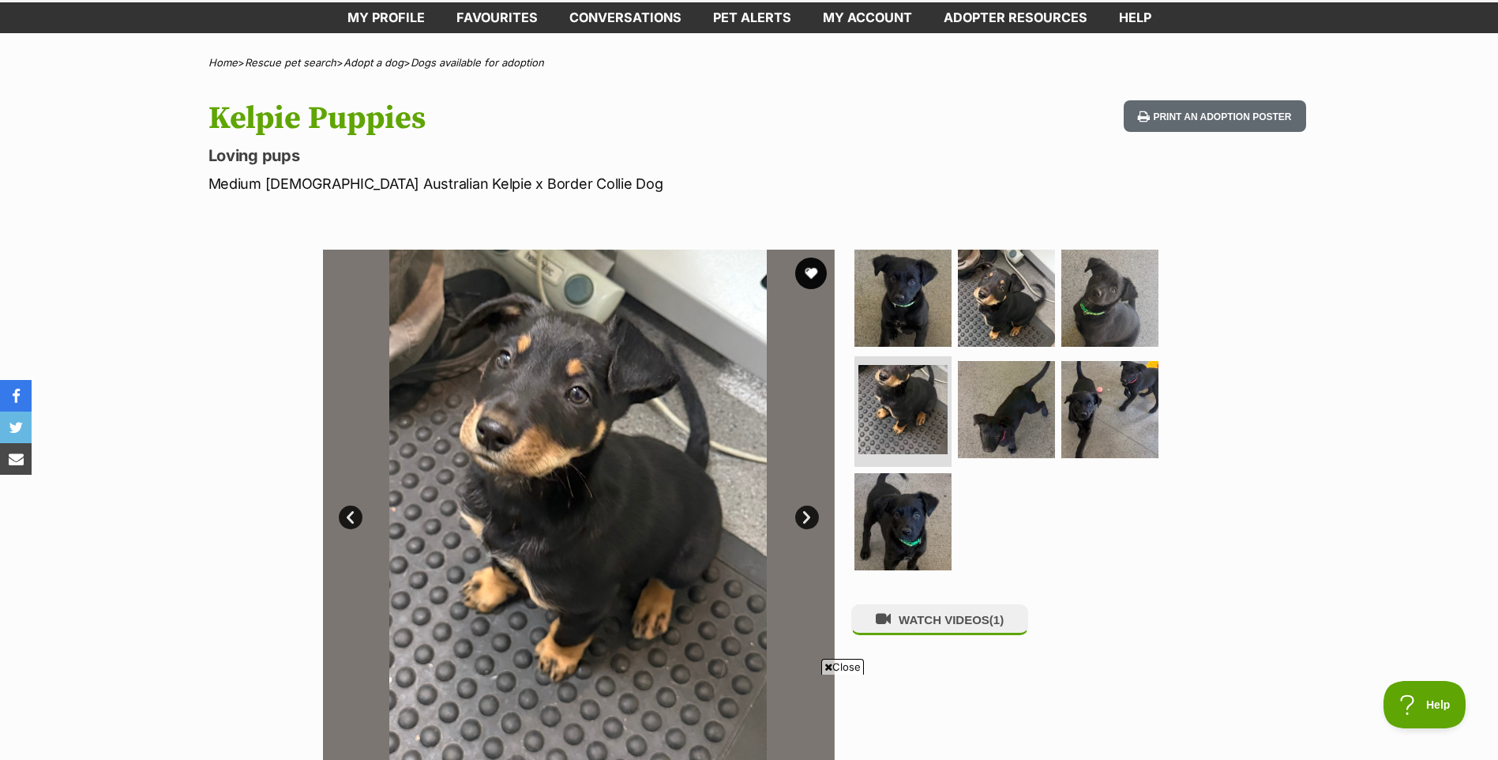
click at [809, 517] on link "Next" at bounding box center [807, 517] width 24 height 24
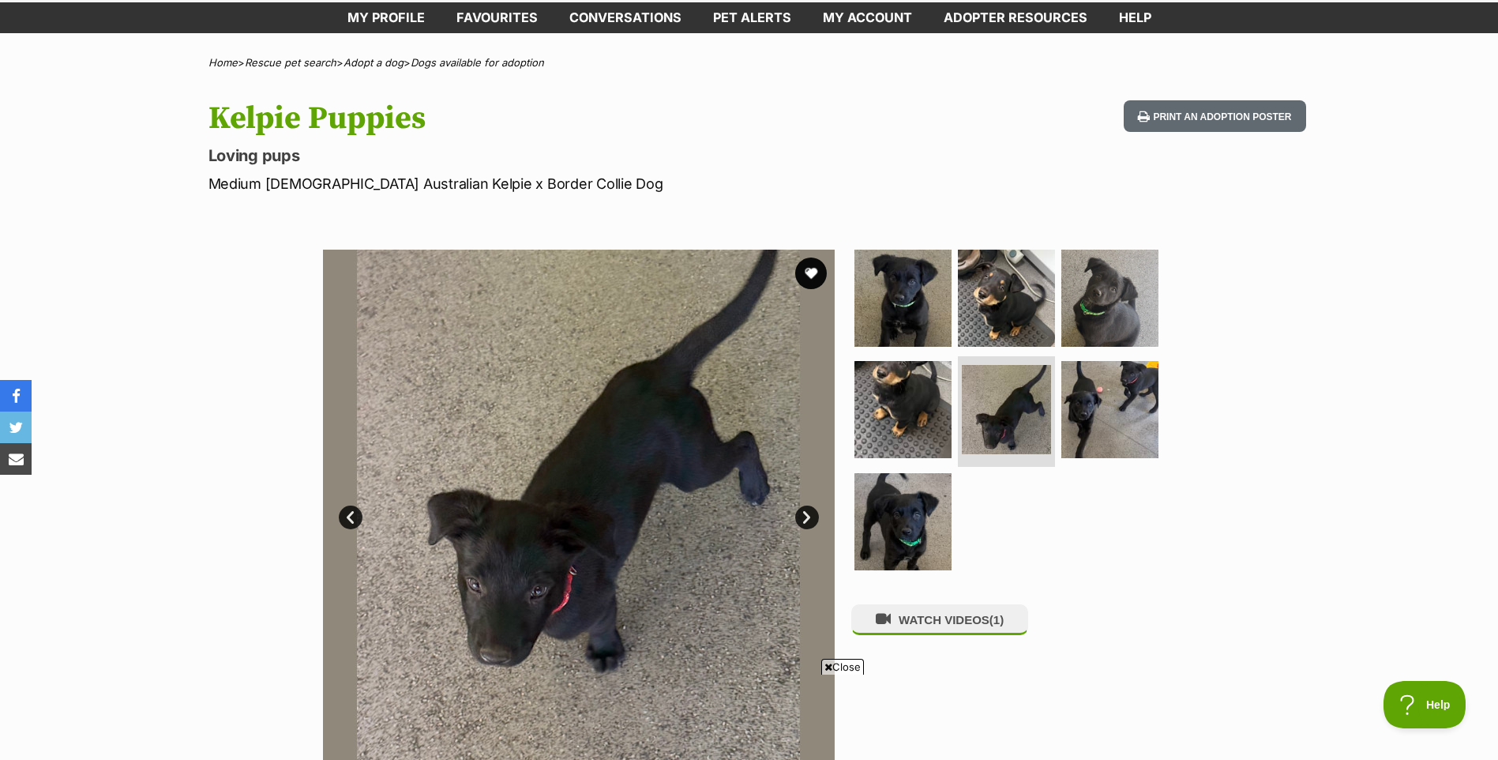
click at [809, 517] on link "Next" at bounding box center [807, 517] width 24 height 24
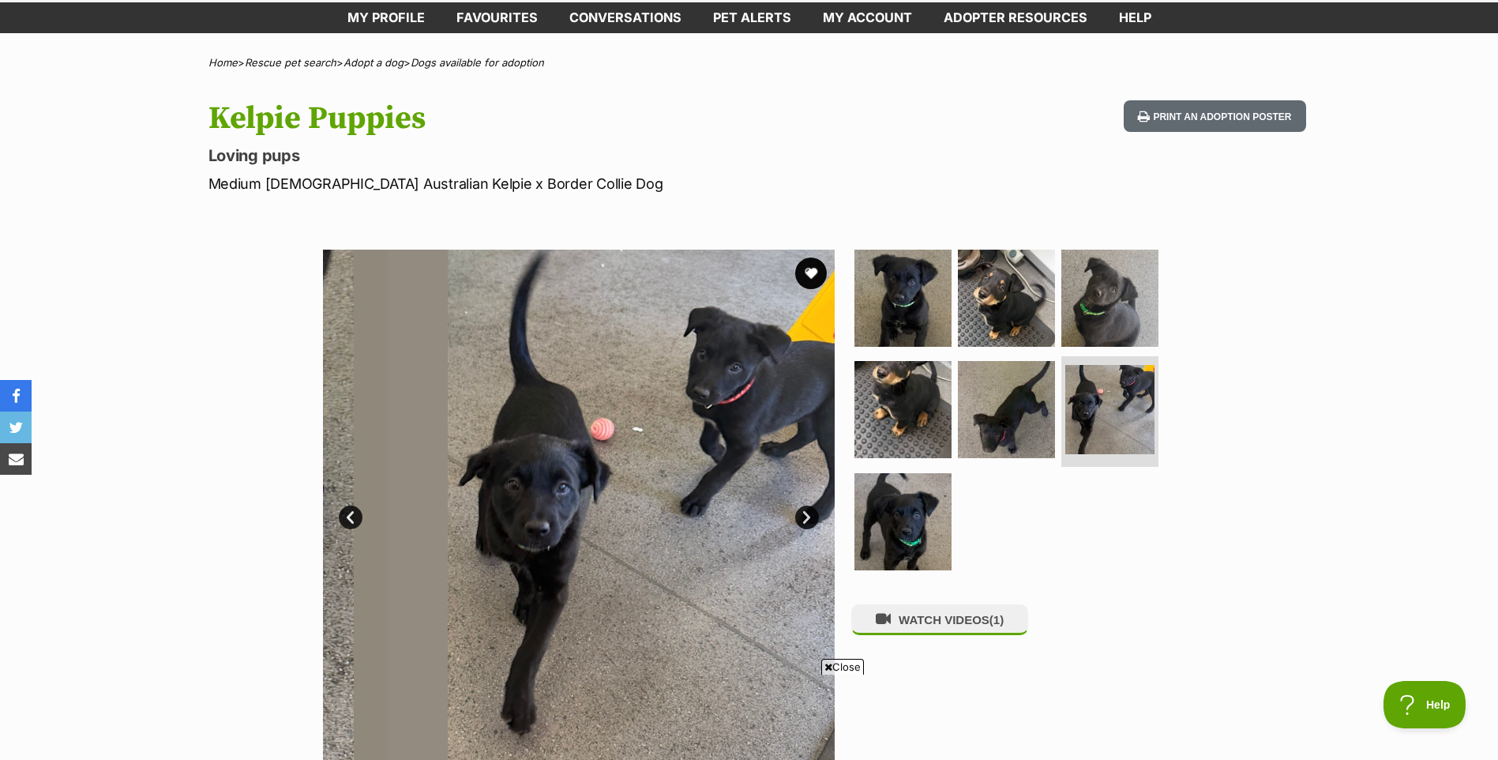
click at [809, 517] on link "Next" at bounding box center [807, 517] width 24 height 24
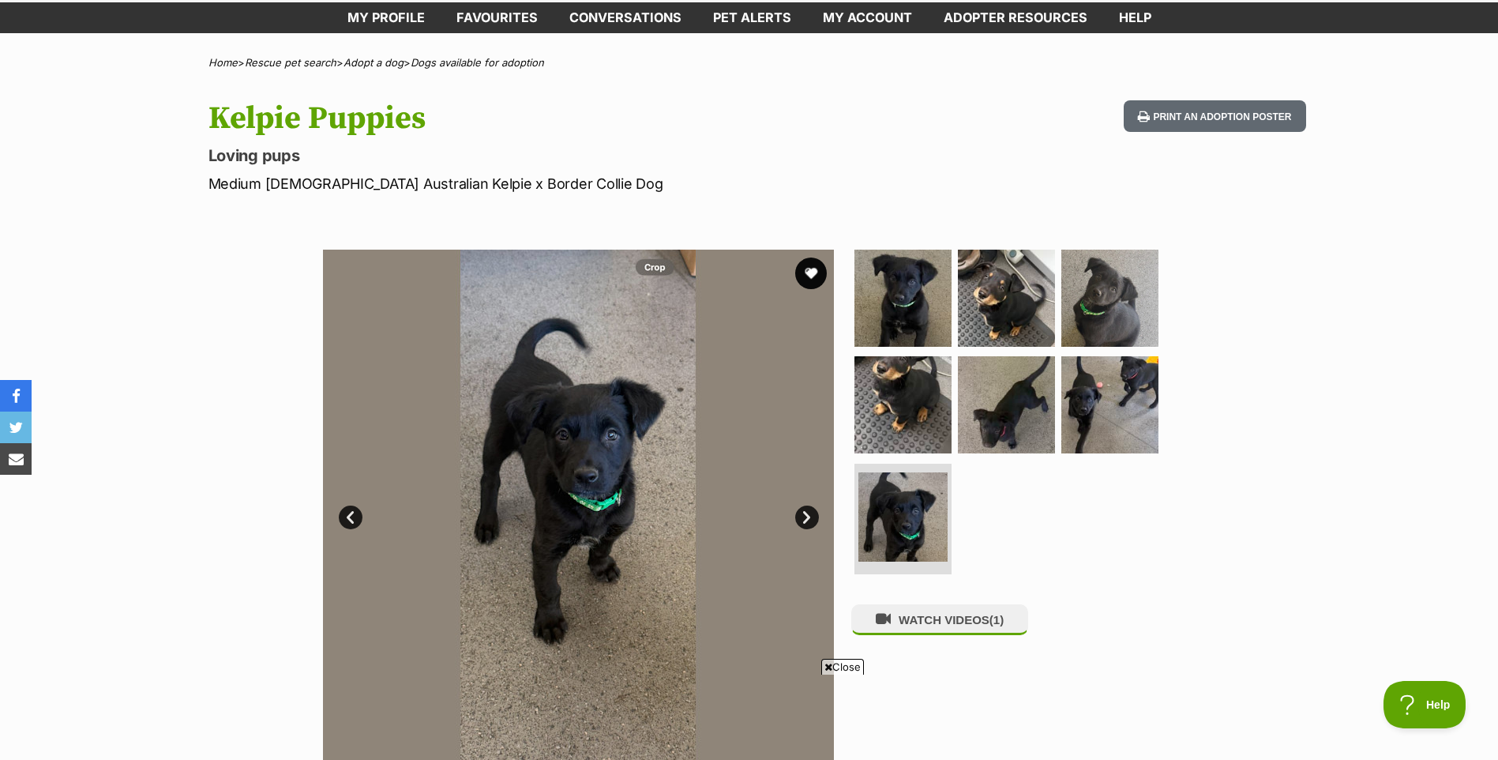
click at [809, 517] on link "Next" at bounding box center [807, 517] width 24 height 24
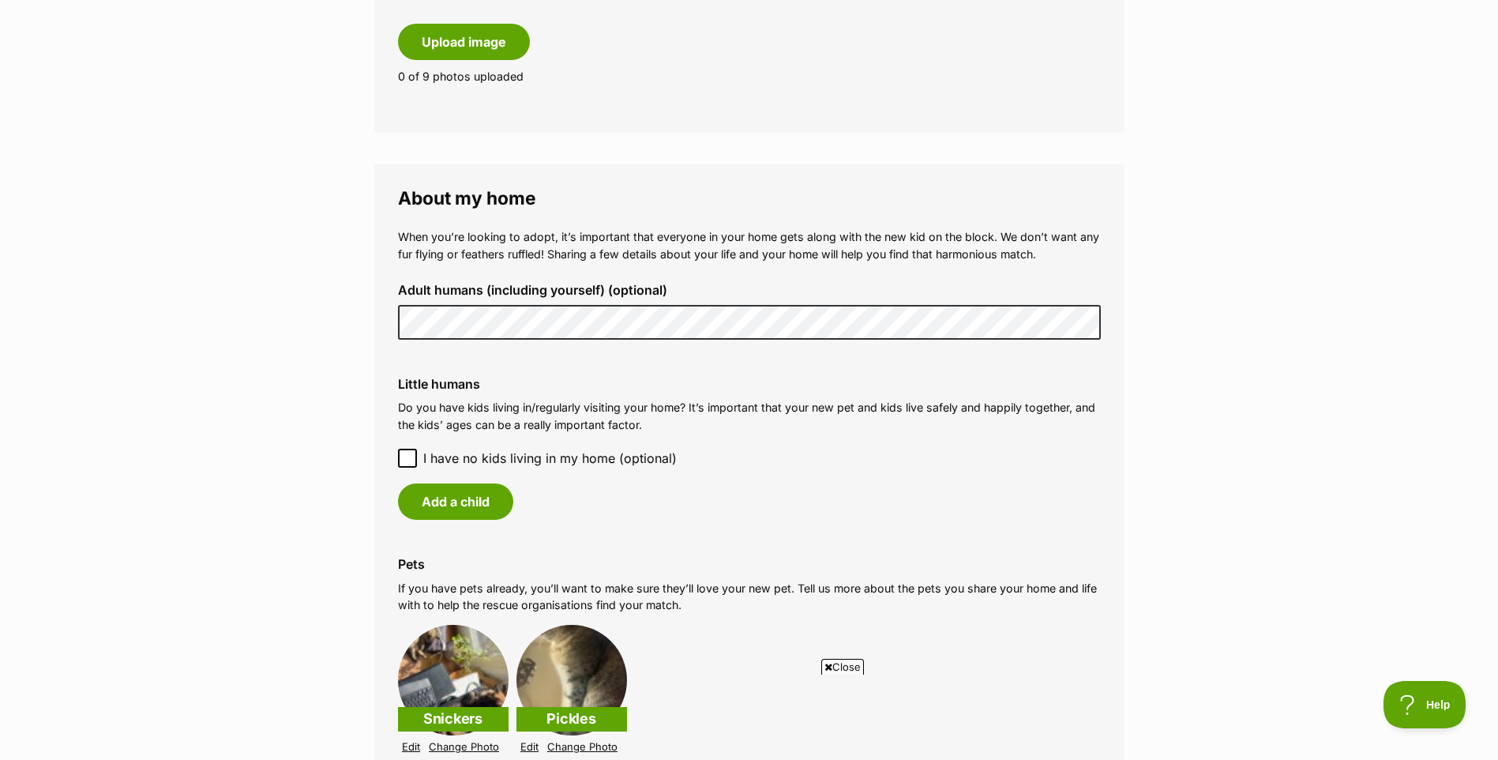
scroll to position [1027, 0]
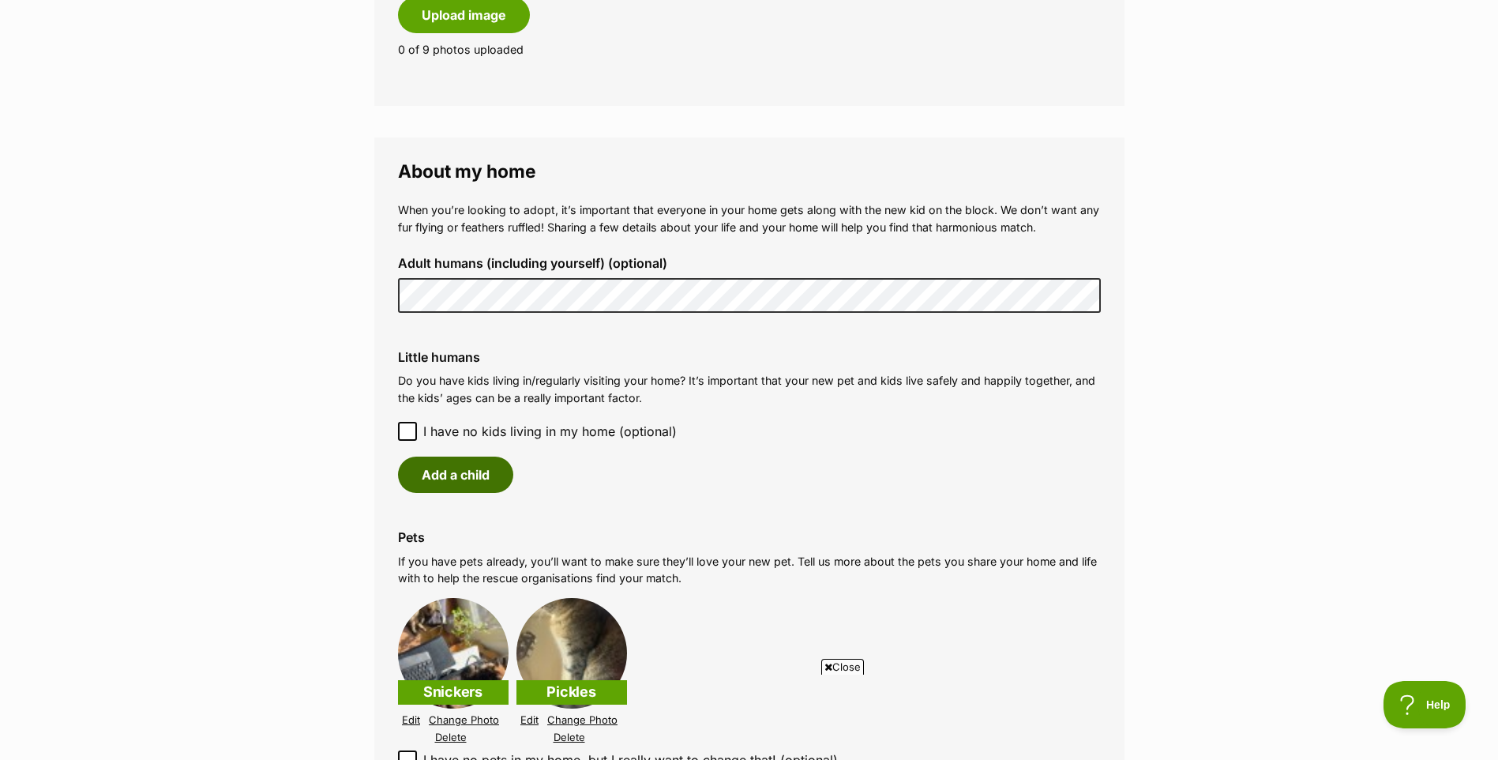
click at [487, 467] on button "Add a child" at bounding box center [455, 475] width 115 height 36
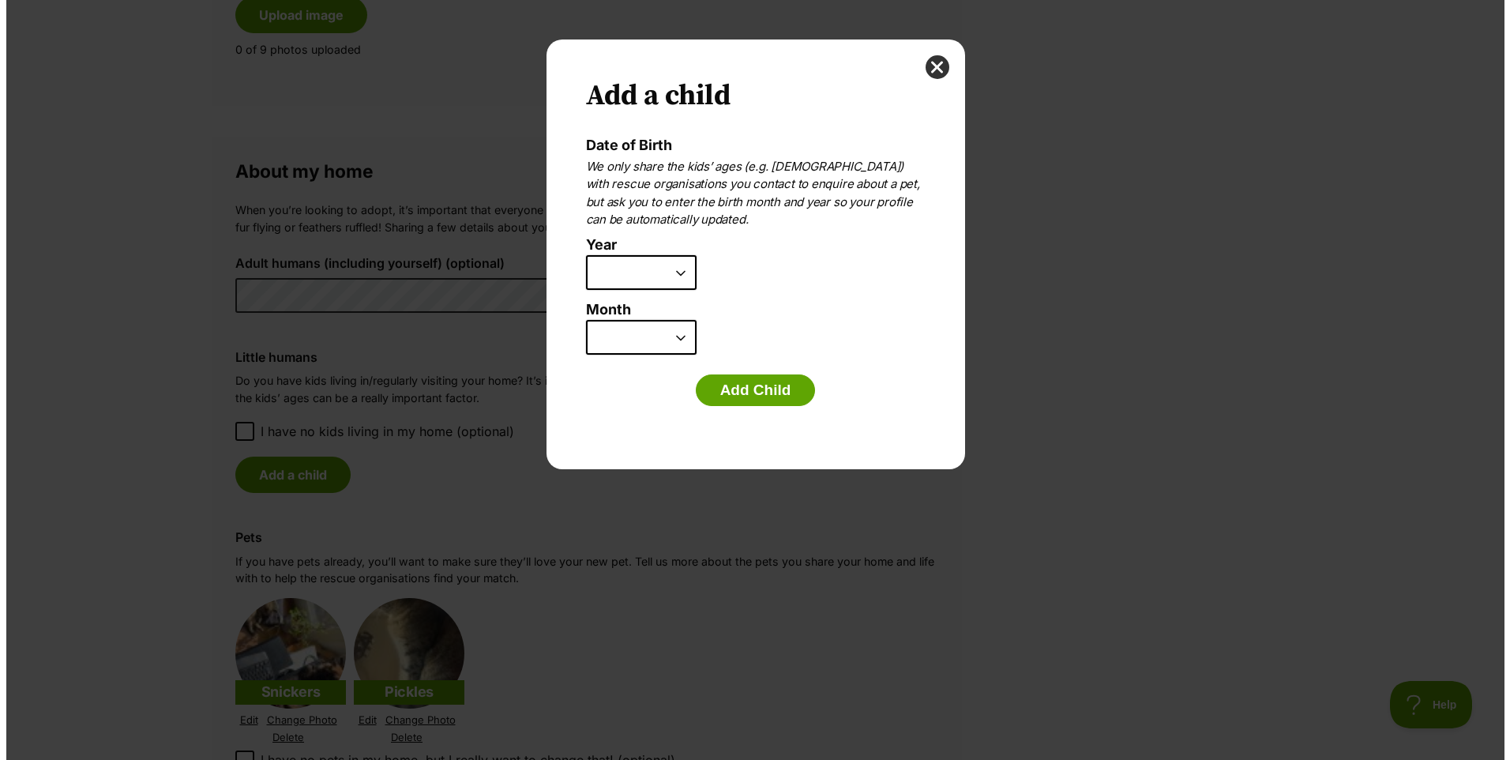
scroll to position [0, 0]
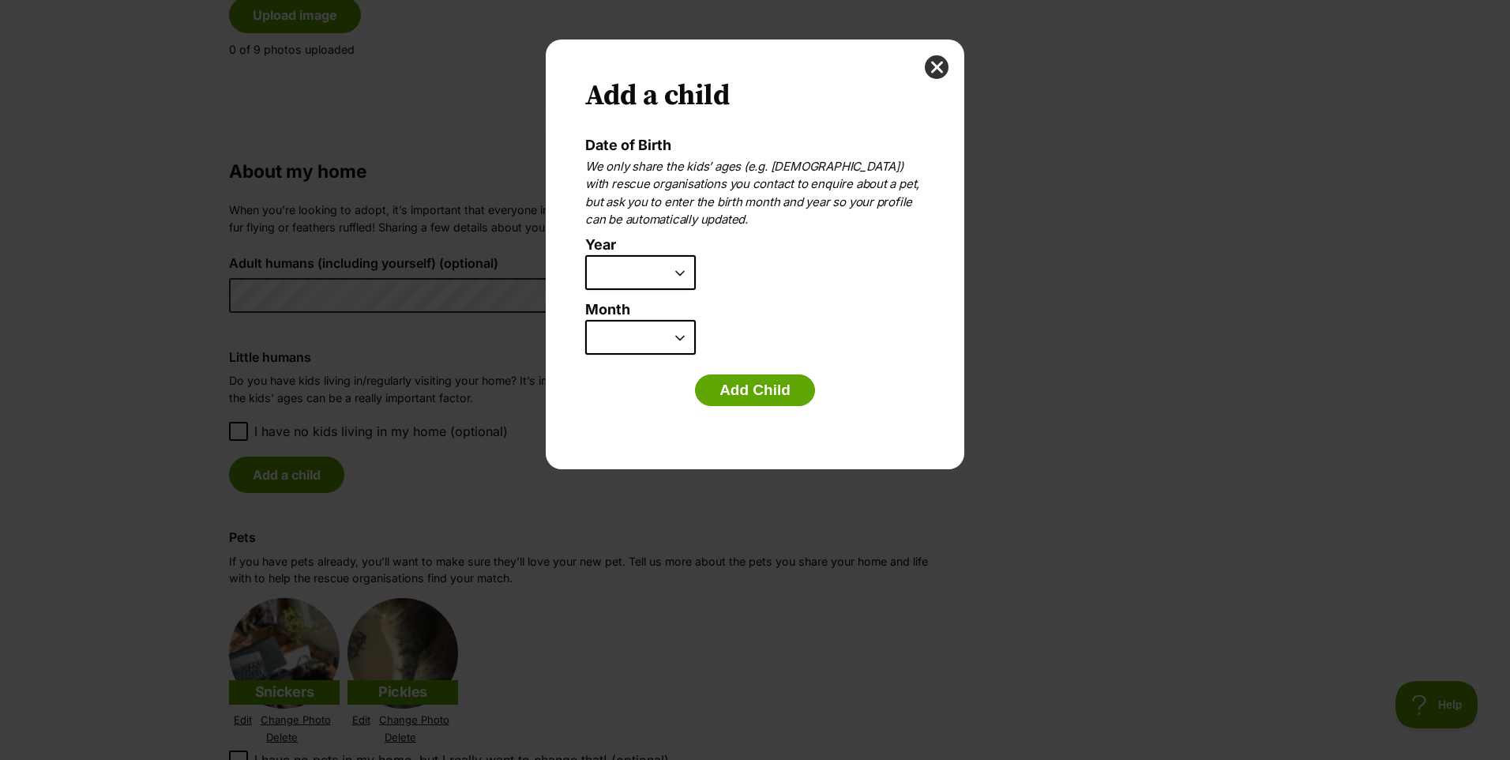
click at [668, 277] on select "2025 2024 2023 2022 2021 2020 2019 2018 2017 2016 2015 2014 2013 2012 2011 2010…" at bounding box center [640, 272] width 111 height 35
click at [815, 206] on p "We only share the kids’ ages (e.g. [DEMOGRAPHIC_DATA]) with rescue organisation…" at bounding box center [755, 193] width 340 height 71
click at [663, 330] on select "January February March April May June July August September October November De…" at bounding box center [640, 337] width 111 height 35
click at [674, 276] on select "2025 2024 2023 2022 2021 2020 2019 2018 2017 2016 2015 2014 2013 2012 2011 2010…" at bounding box center [640, 272] width 111 height 35
select select "2010"
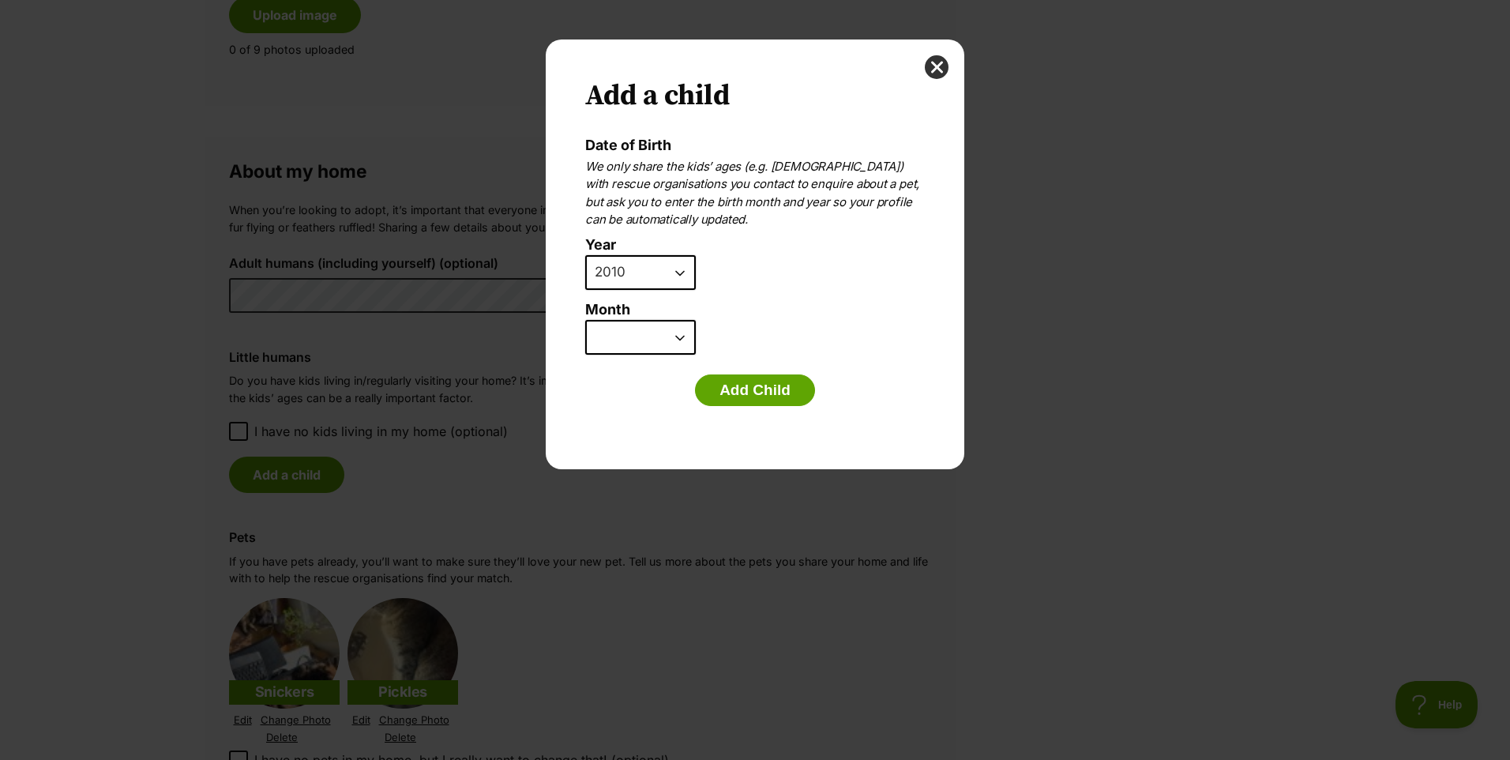
click at [585, 255] on select "2025 2024 2023 2022 2021 2020 2019 2018 2017 2016 2015 2014 2013 2012 2011 2010…" at bounding box center [640, 272] width 111 height 35
click at [649, 341] on select "January February March April May June July August September October November De…" at bounding box center [640, 337] width 111 height 35
select select "6"
click at [585, 320] on select "January February March April May June July August September October November De…" at bounding box center [640, 337] width 111 height 35
click at [742, 384] on button "Add Child" at bounding box center [755, 390] width 120 height 32
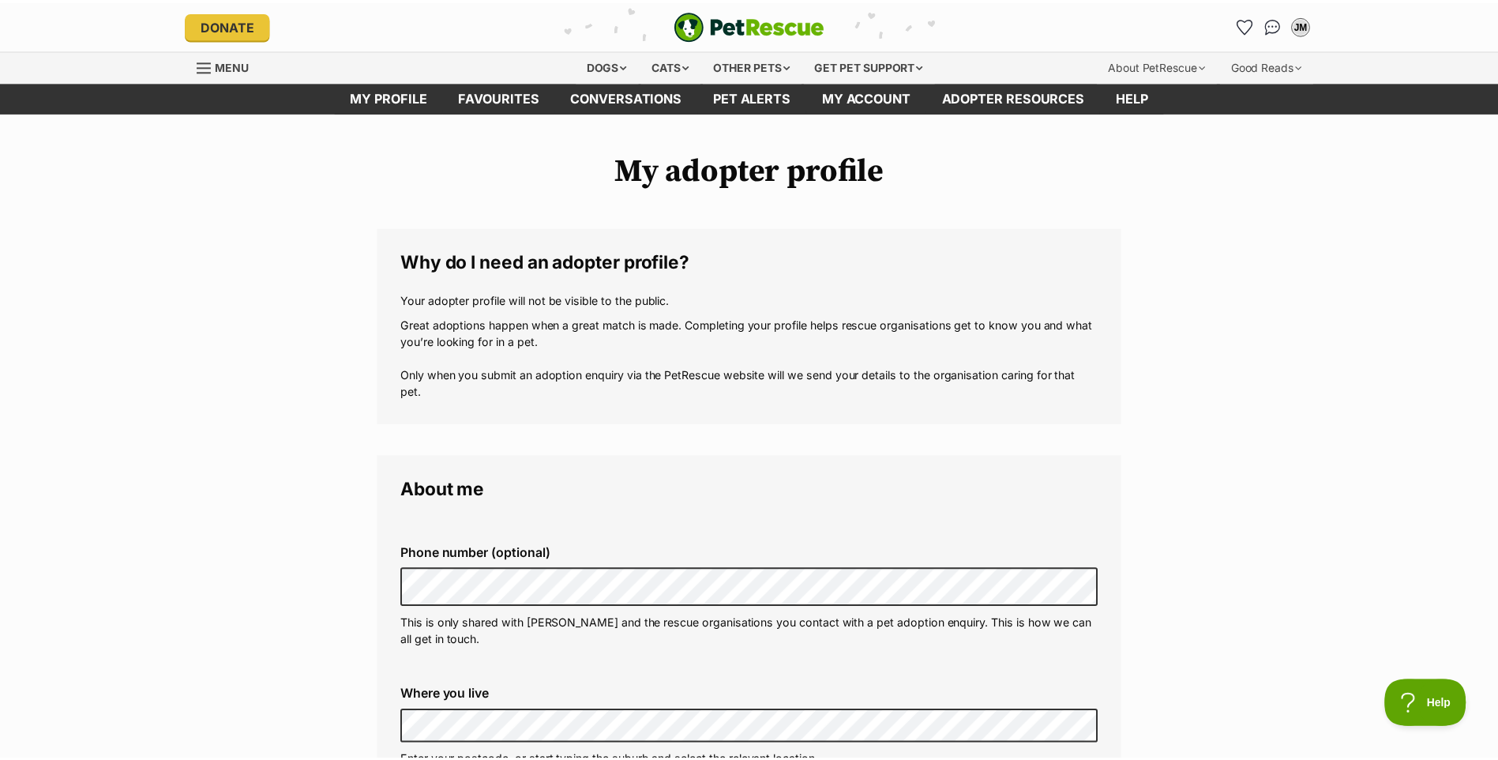
scroll to position [1027, 0]
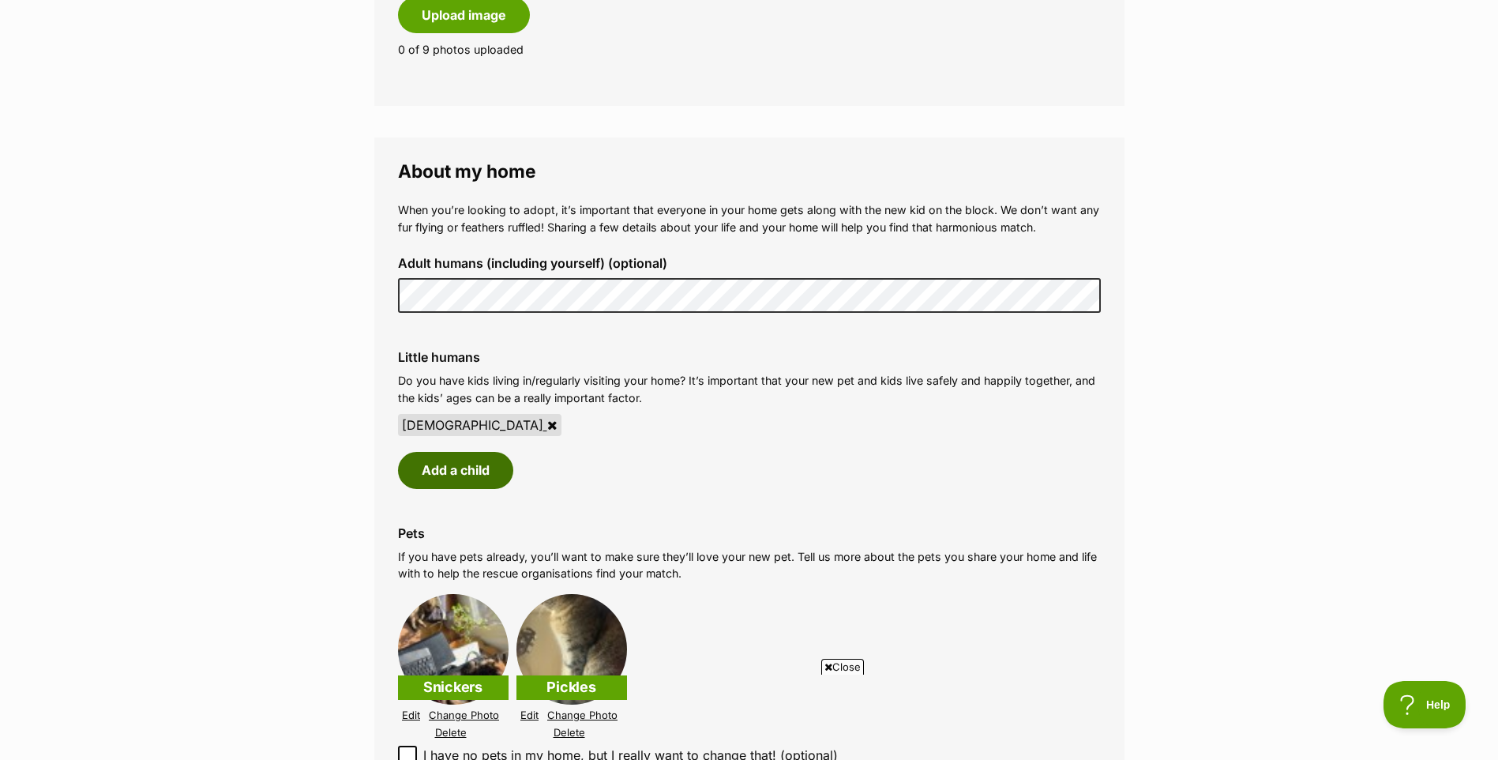
click at [451, 474] on button "Add a child" at bounding box center [455, 470] width 115 height 36
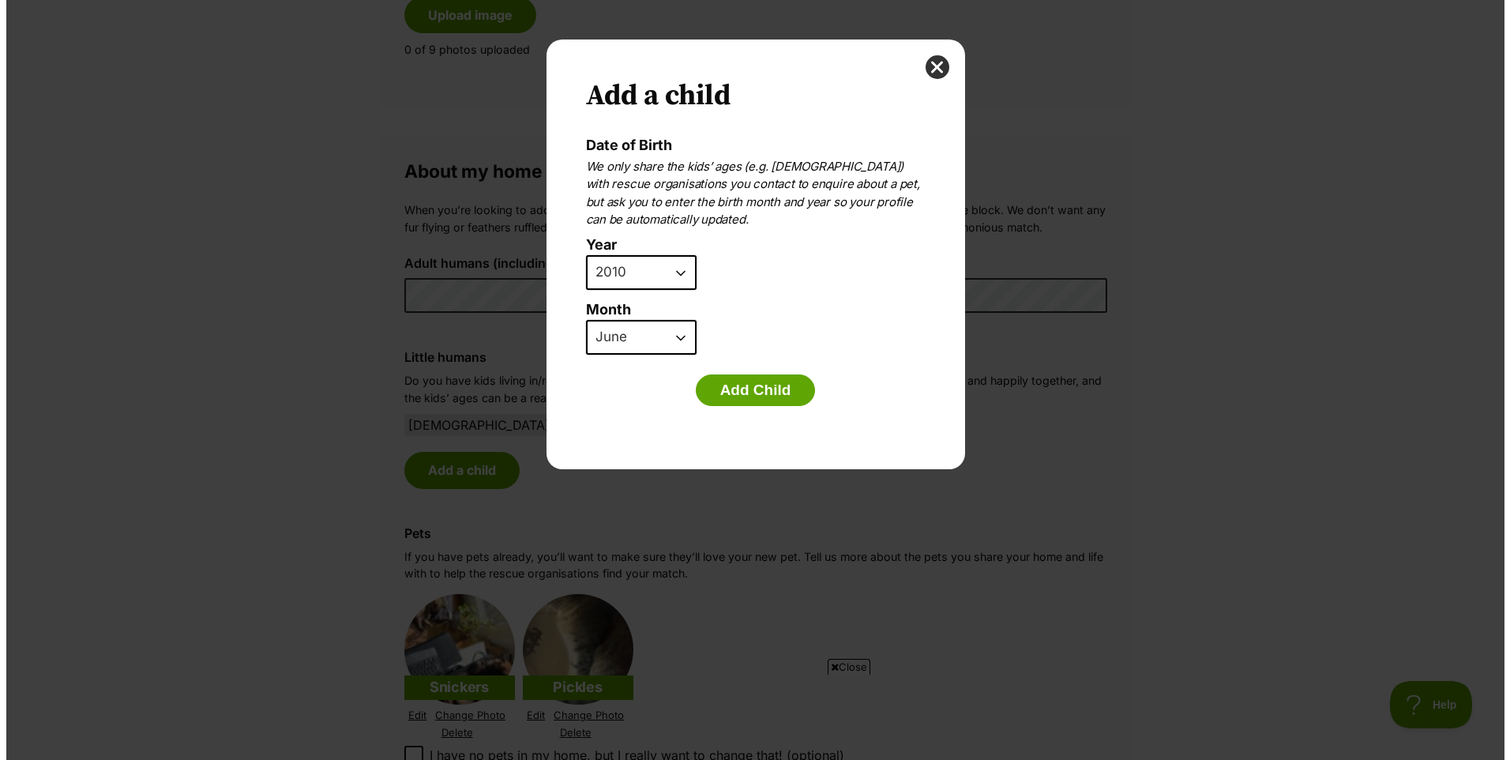
scroll to position [0, 0]
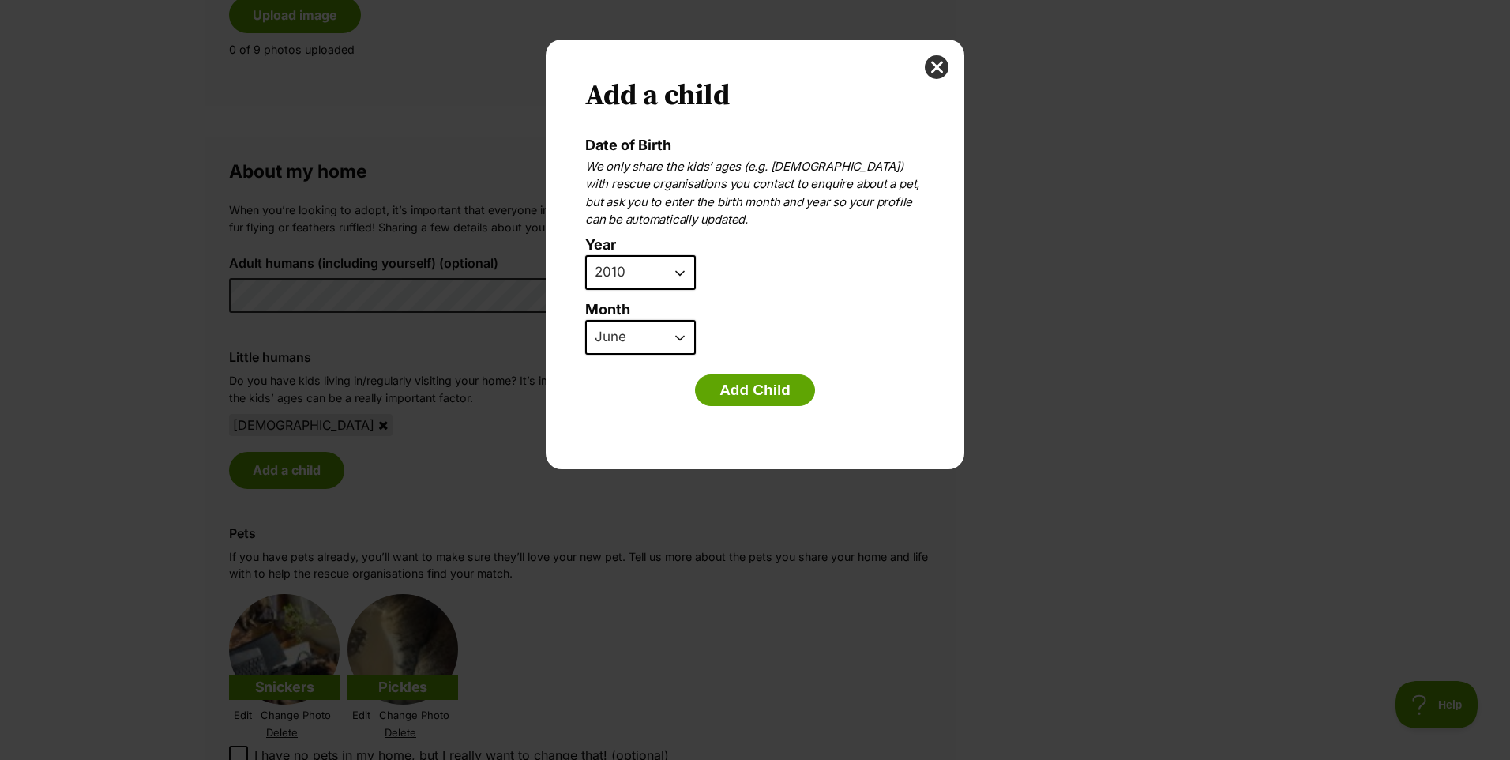
click at [663, 276] on select "2025 2024 2023 2022 2021 2020 2019 2018 2017 2016 2015 2014 2013 2012 2011 2010…" at bounding box center [640, 272] width 111 height 35
select select "2011"
click at [585, 255] on select "2025 2024 2023 2022 2021 2020 2019 2018 2017 2016 2015 2014 2013 2012 2011 2010…" at bounding box center [640, 272] width 111 height 35
drag, startPoint x: 641, startPoint y: 340, endPoint x: 637, endPoint y: 356, distance: 16.3
click at [641, 340] on select "January February March April May June July August September October November De…" at bounding box center [640, 337] width 111 height 35
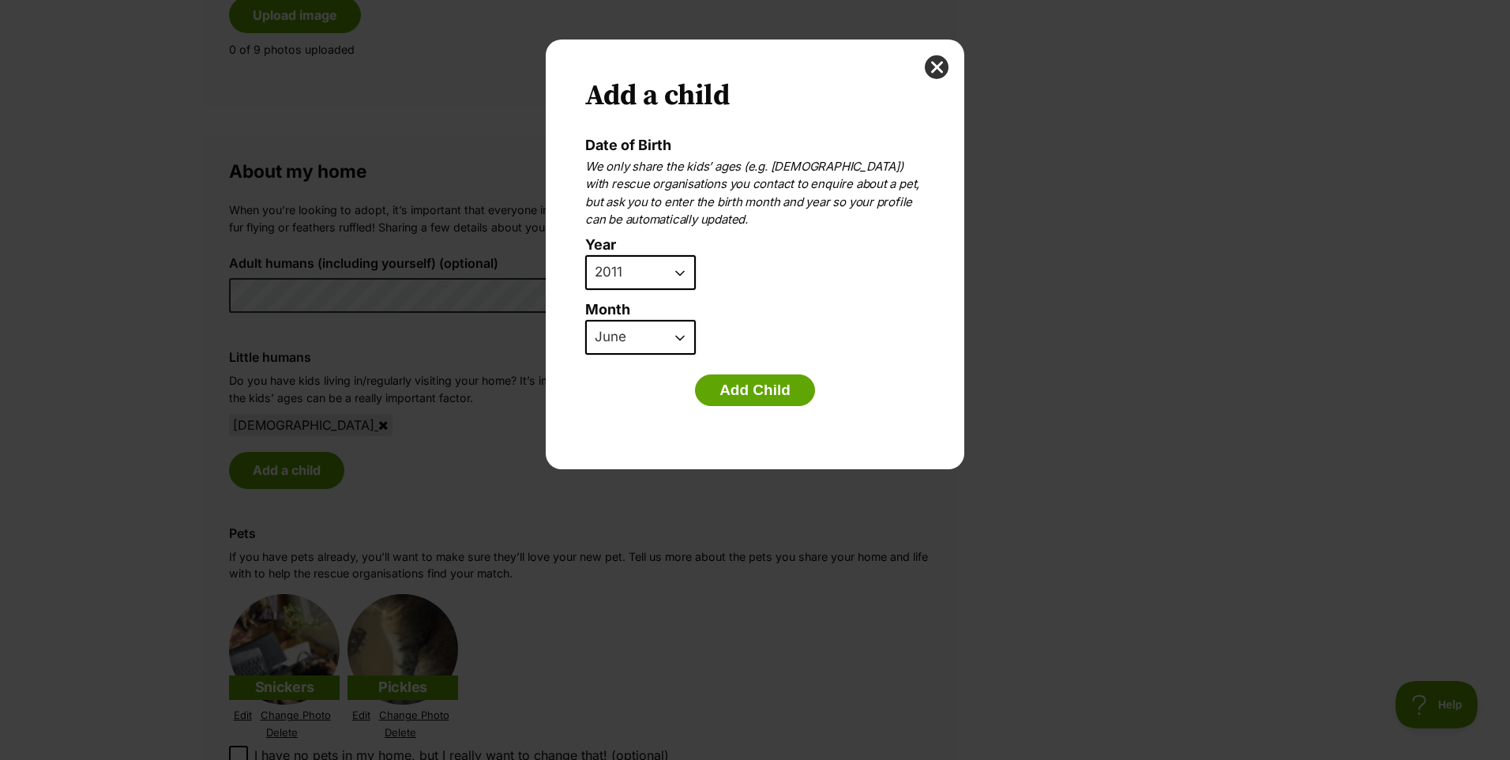
select select "8"
click at [585, 320] on select "January February March April May June July August September October November De…" at bounding box center [640, 337] width 111 height 35
click at [760, 390] on button "Add Child" at bounding box center [755, 390] width 120 height 32
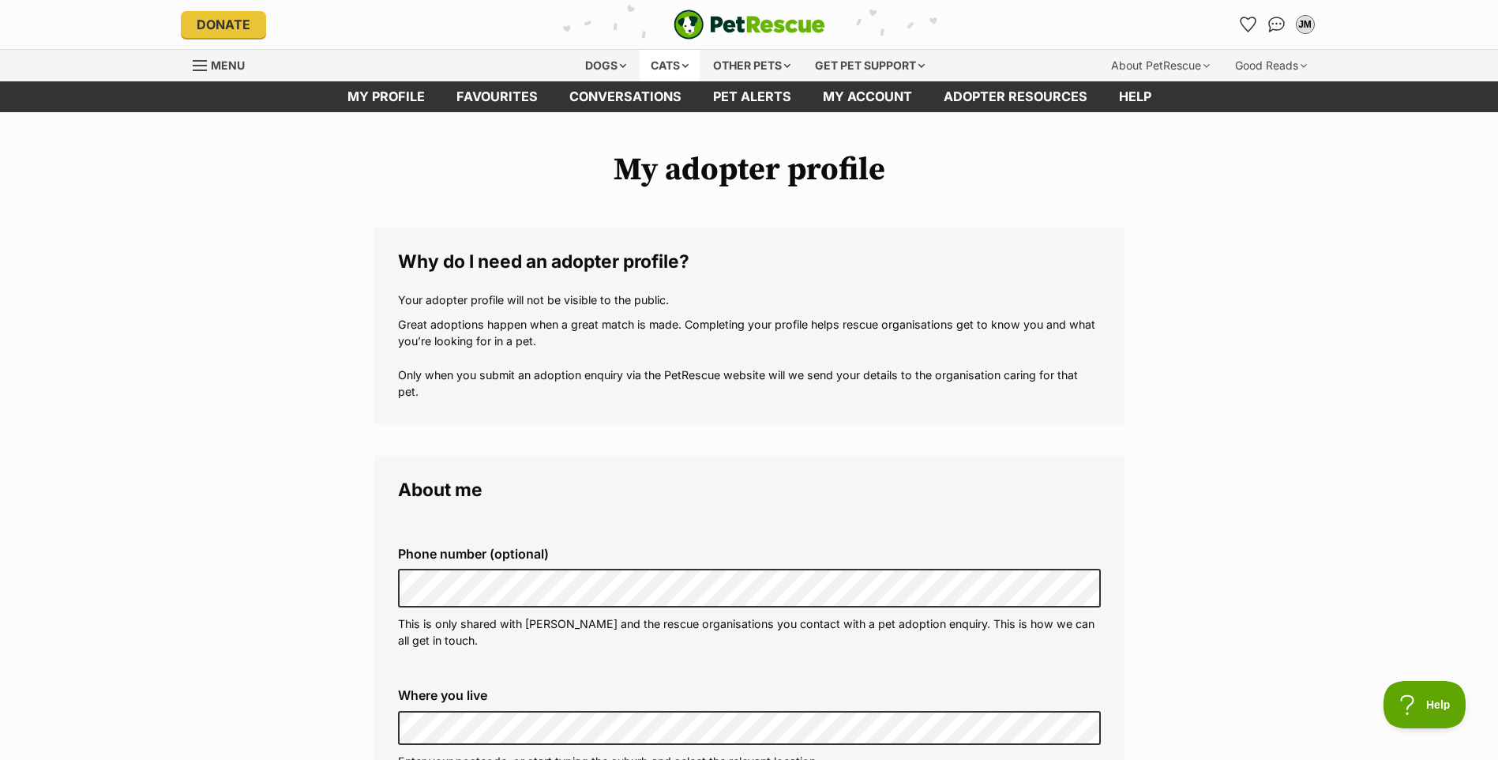
click at [663, 69] on div "Cats" at bounding box center [670, 66] width 60 height 32
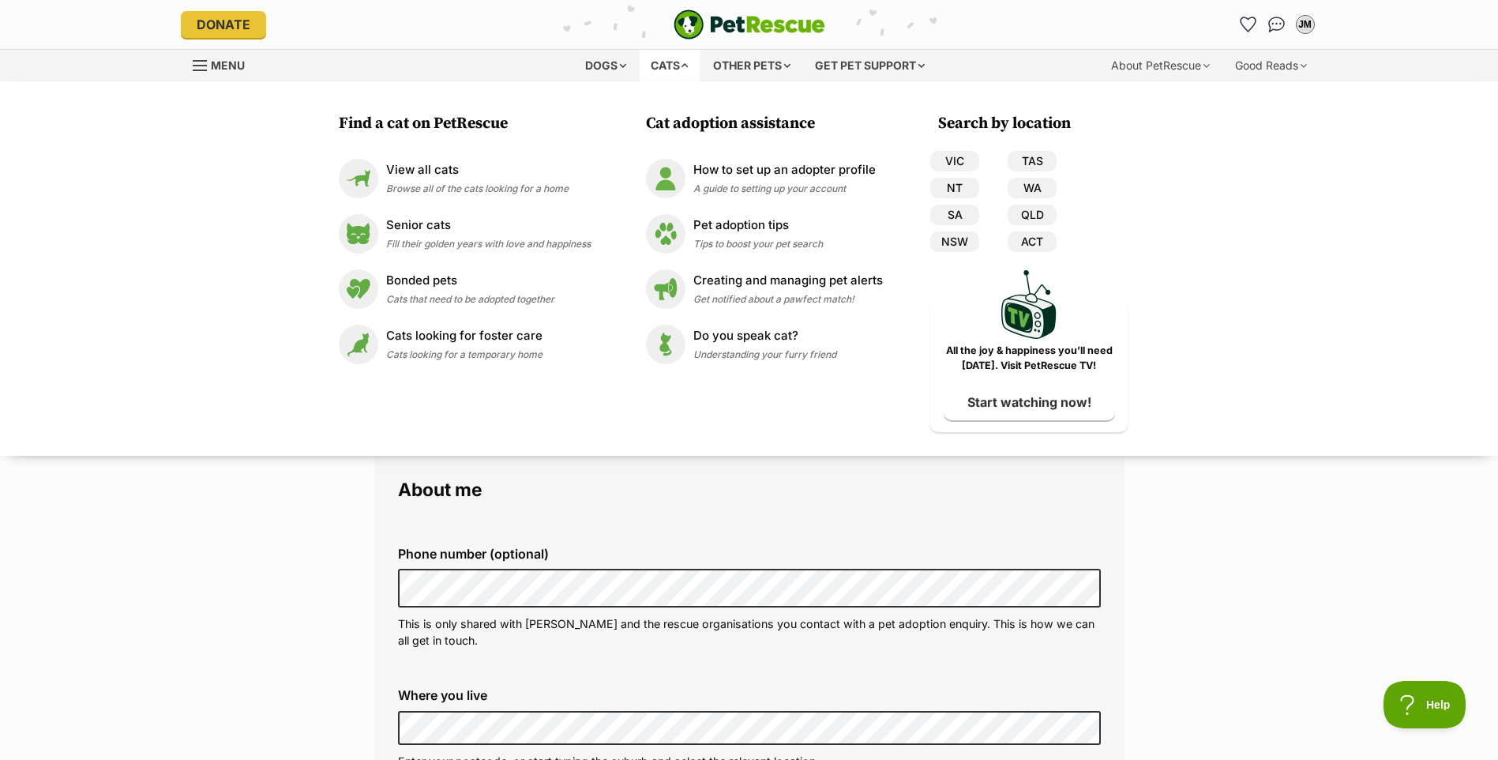
click at [444, 148] on div "Find a cat on PetRescue View all cats Browse all of the cats looking for a home…" at bounding box center [465, 272] width 268 height 319
click at [445, 159] on link "View all cats Browse all of the cats looking for a home" at bounding box center [465, 178] width 252 height 39
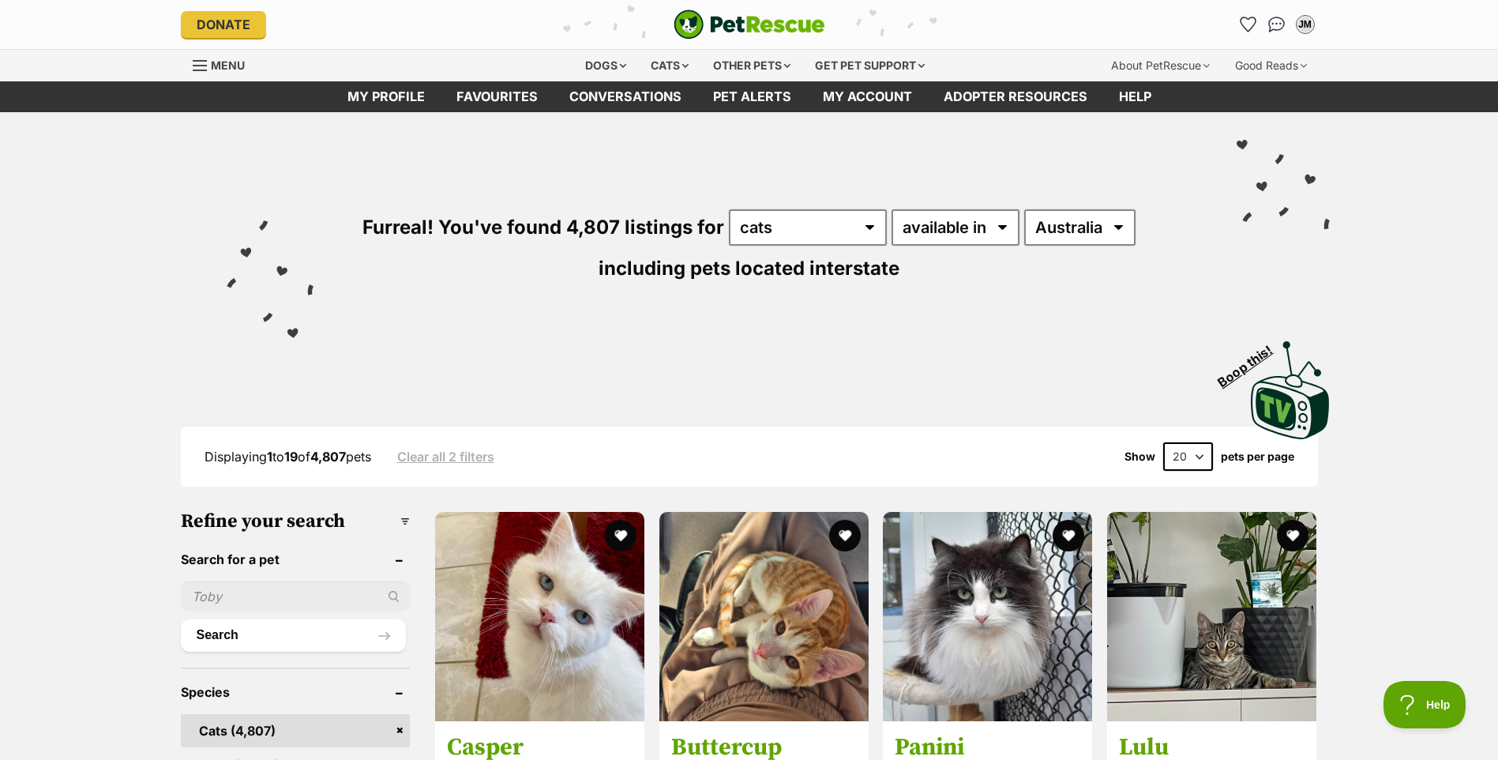
click at [340, 591] on input "text" at bounding box center [296, 596] width 230 height 30
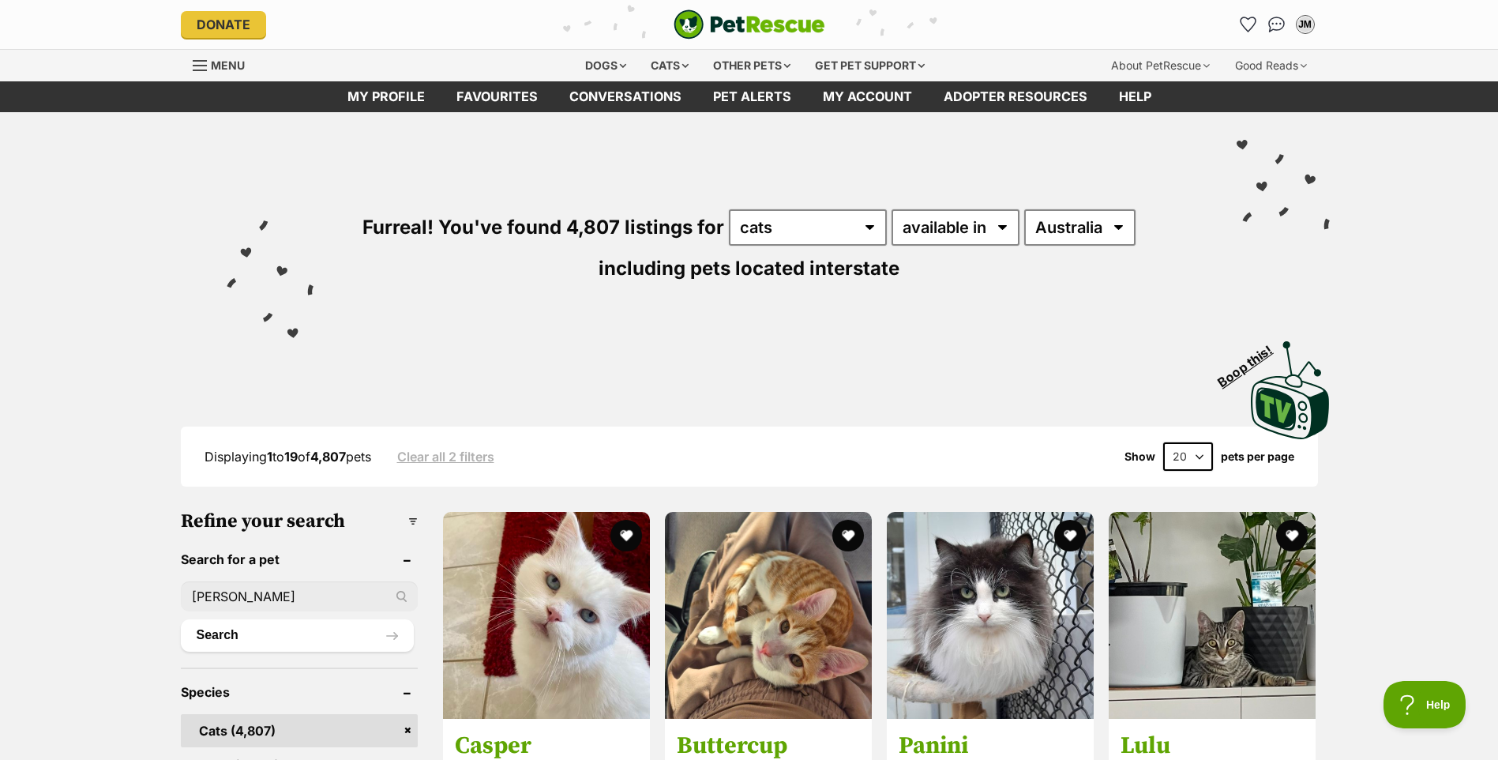
type input "[PERSON_NAME]"
click at [181, 619] on button "Search" at bounding box center [297, 635] width 233 height 32
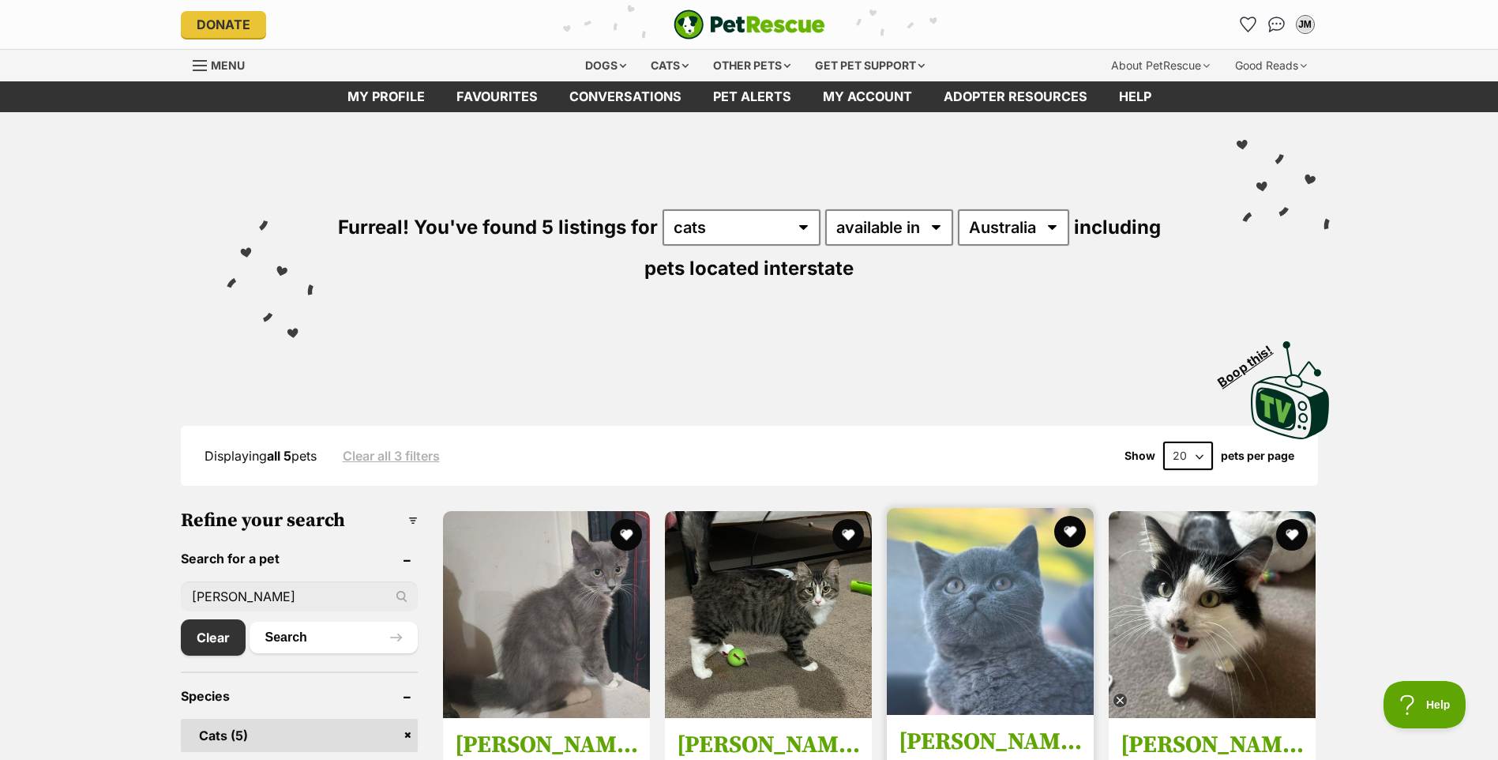
click at [951, 659] on img at bounding box center [990, 611] width 207 height 207
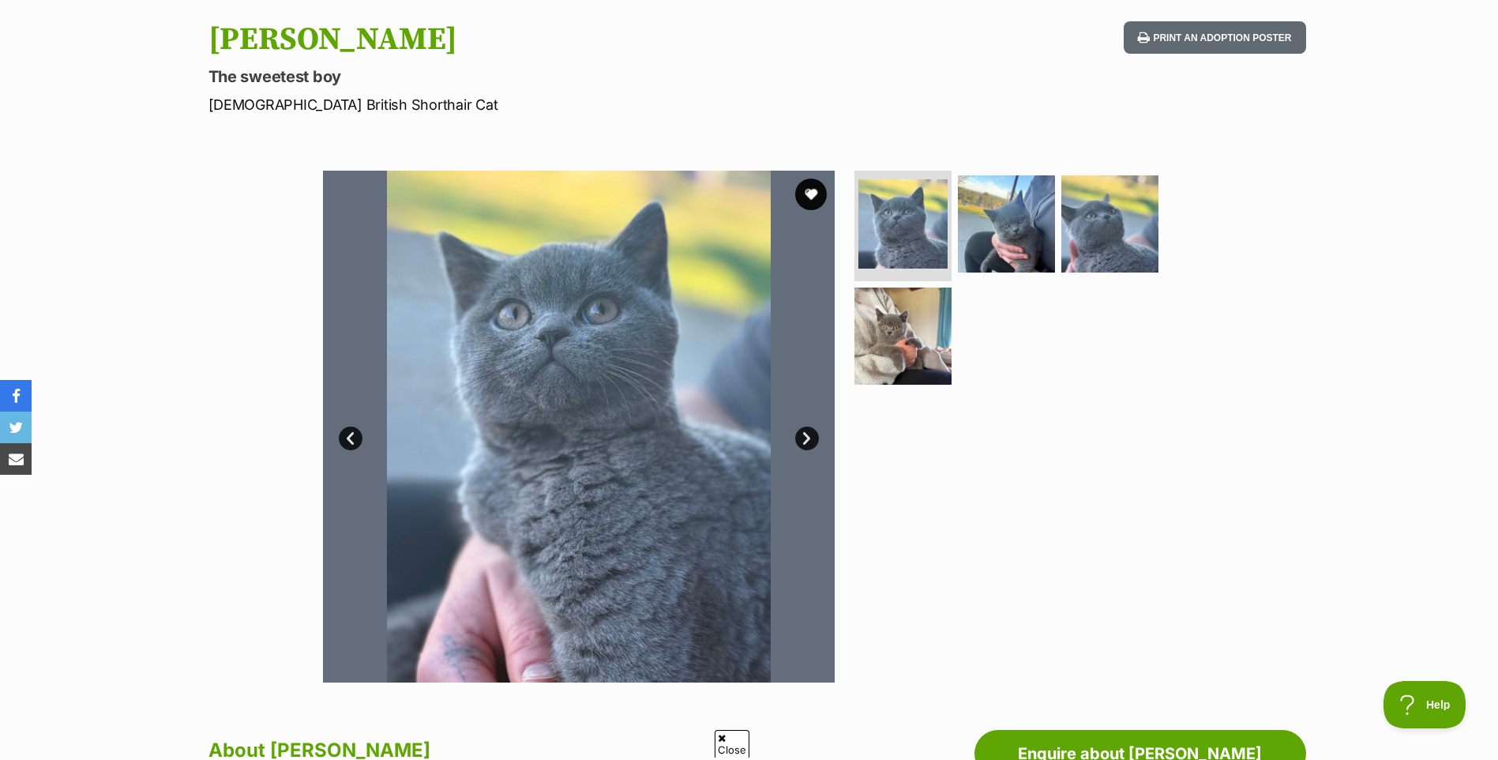
click at [808, 441] on link "Next" at bounding box center [807, 438] width 24 height 24
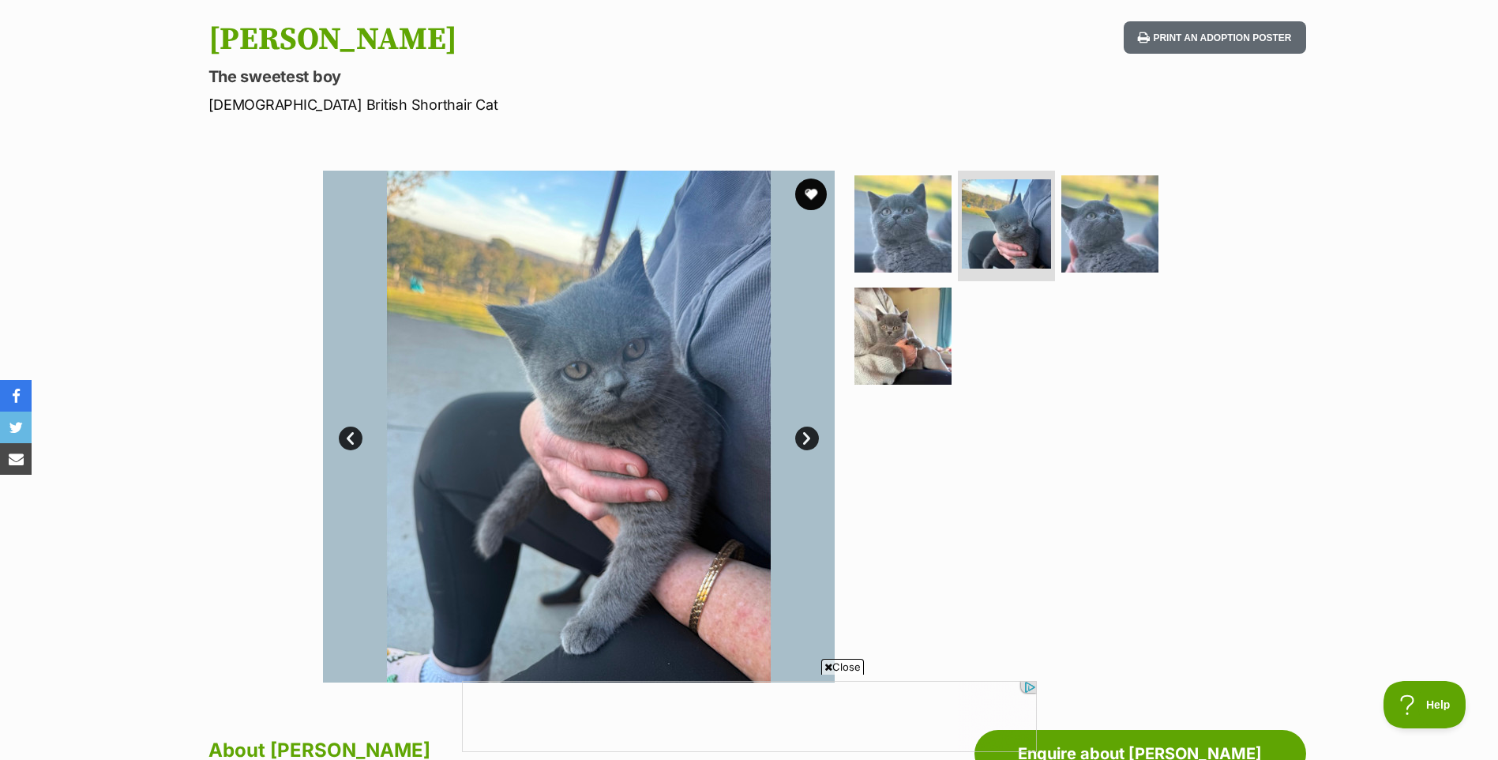
click at [808, 441] on link "Next" at bounding box center [807, 438] width 24 height 24
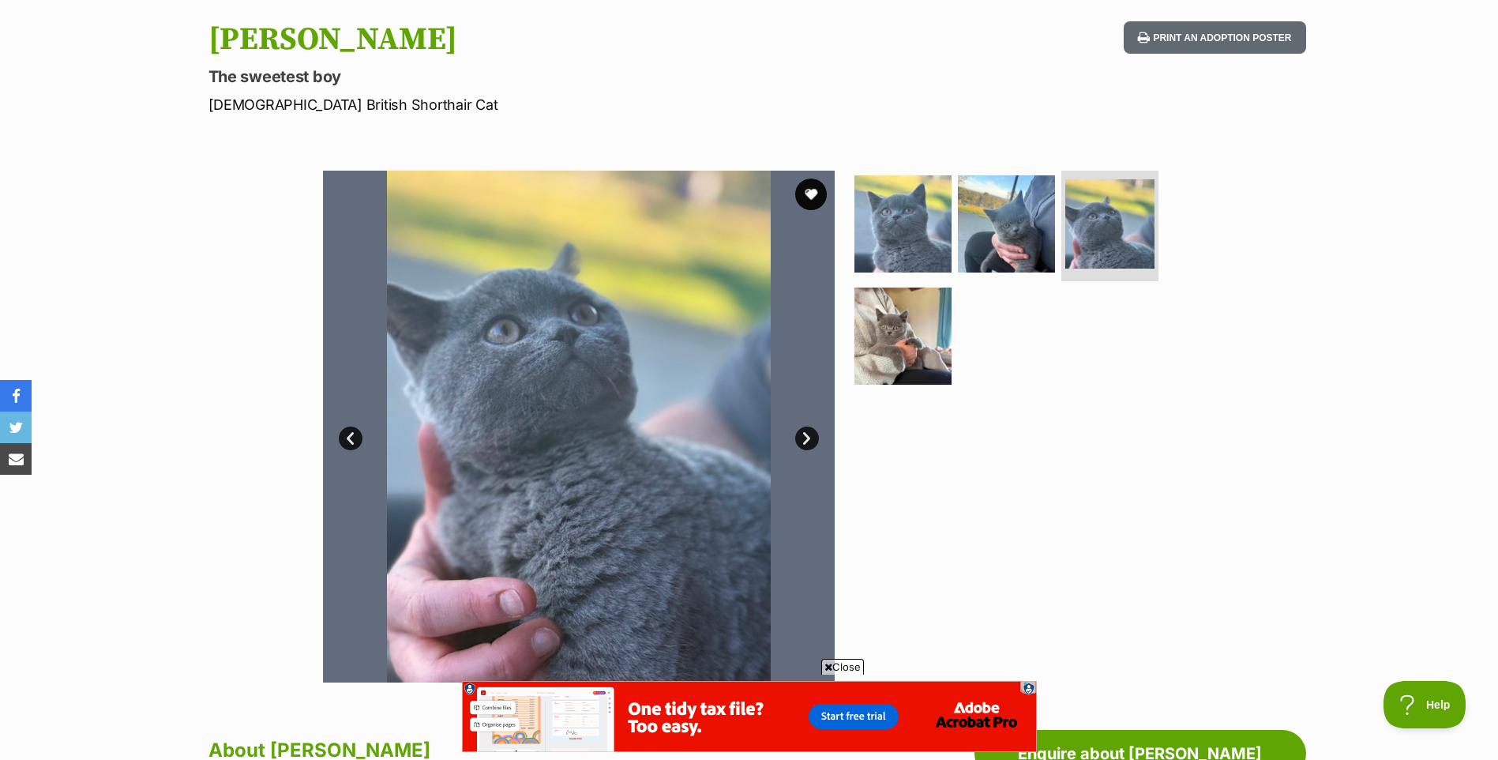
click at [808, 441] on link "Next" at bounding box center [807, 438] width 24 height 24
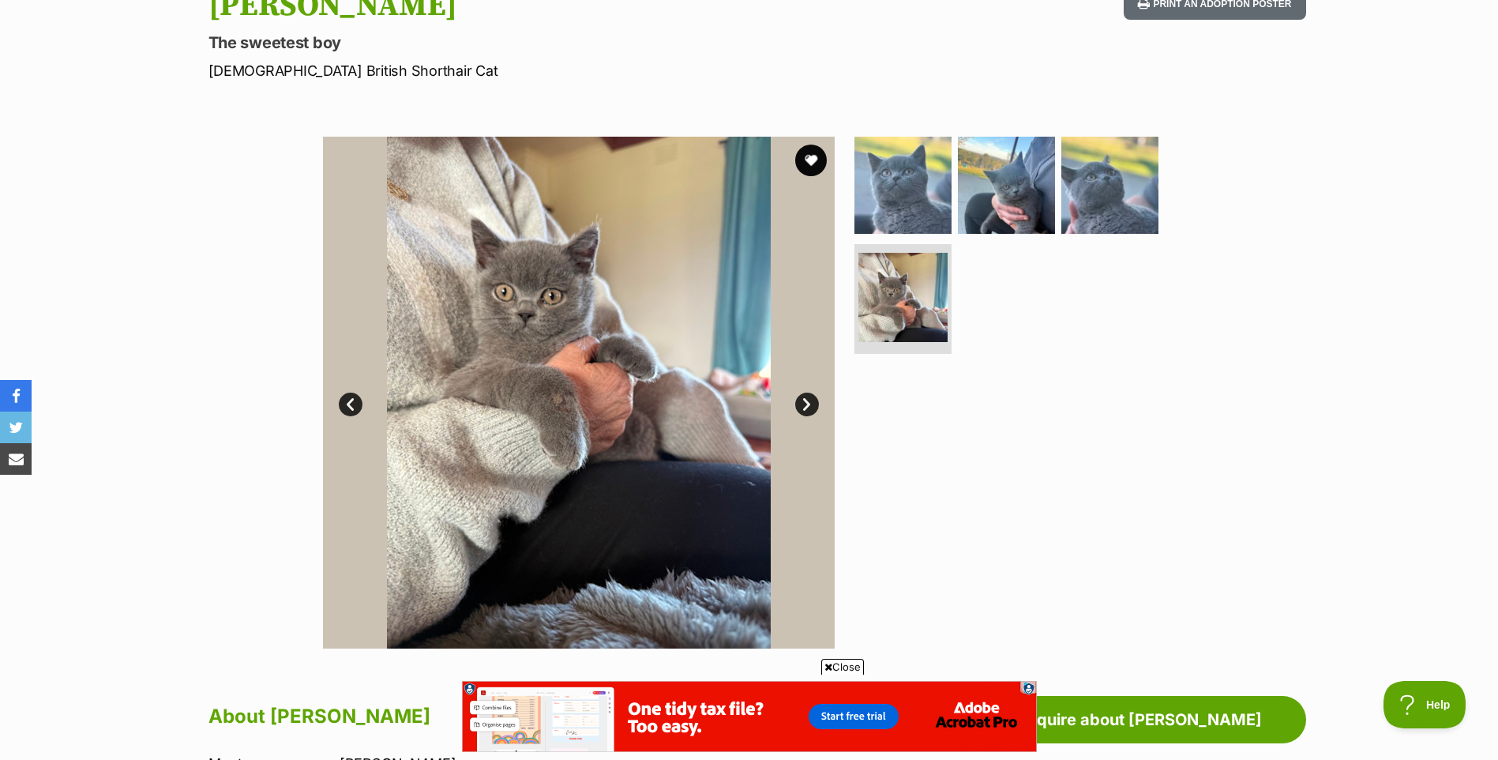
scroll to position [79, 0]
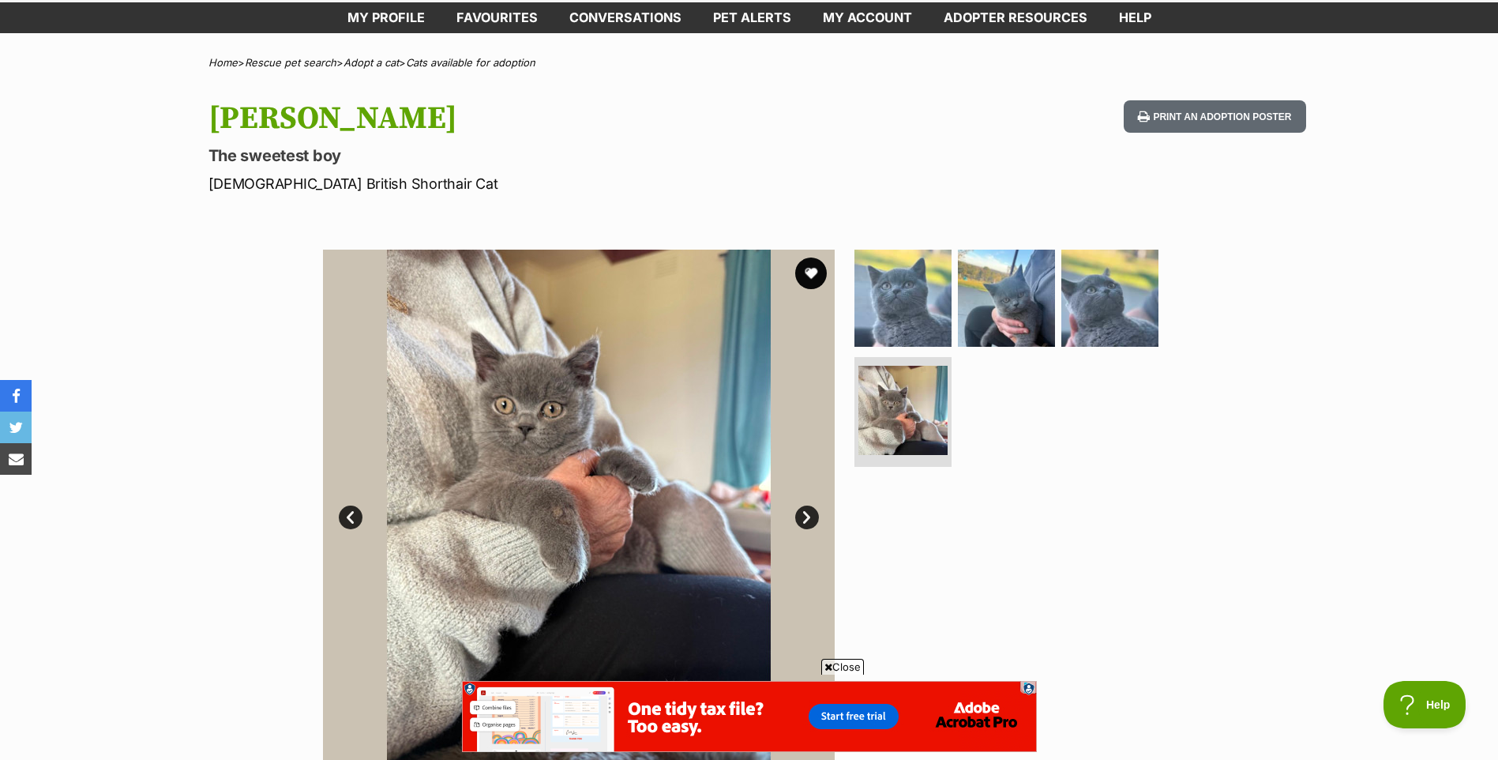
click at [817, 512] on link "Next" at bounding box center [807, 517] width 24 height 24
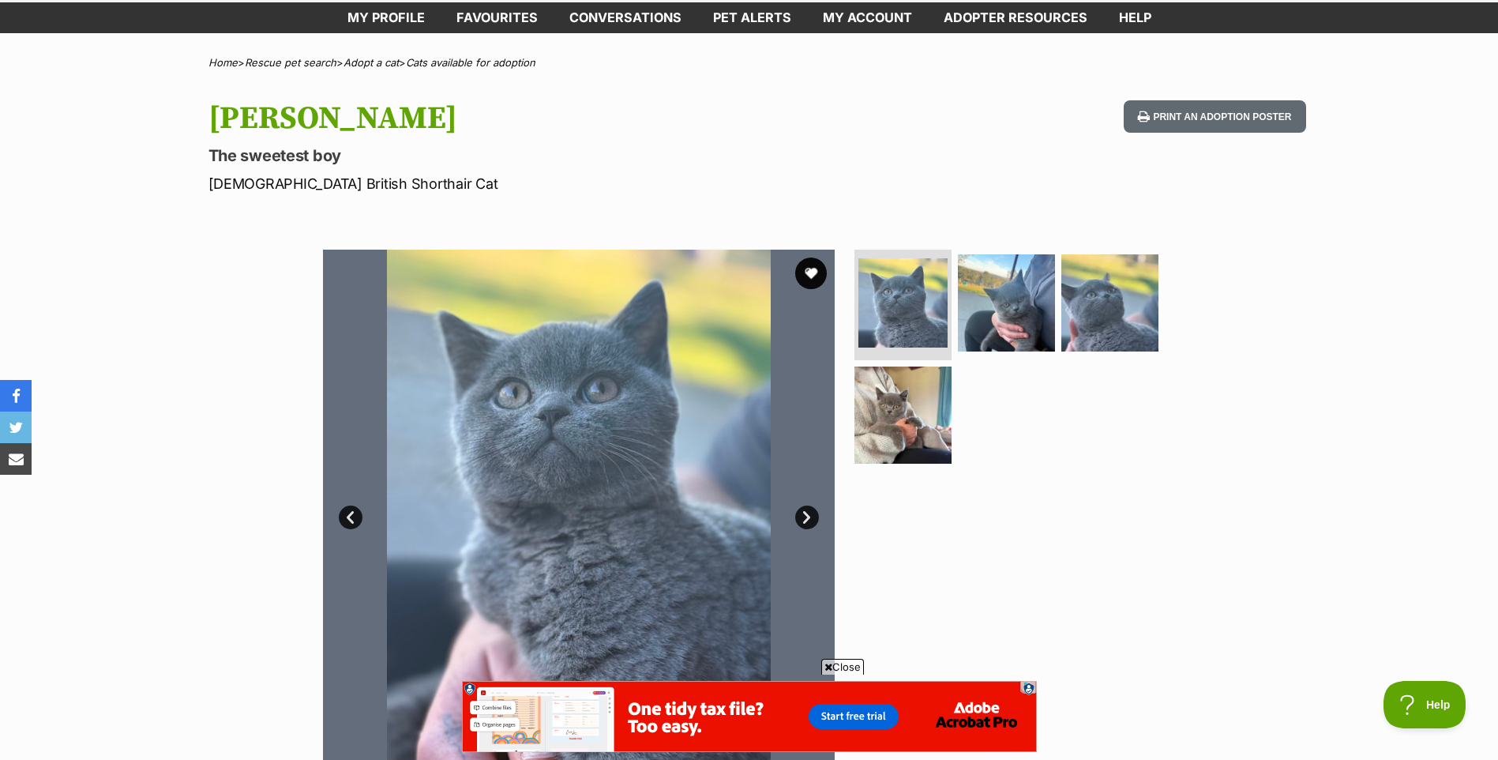
click at [813, 514] on link "Next" at bounding box center [807, 517] width 24 height 24
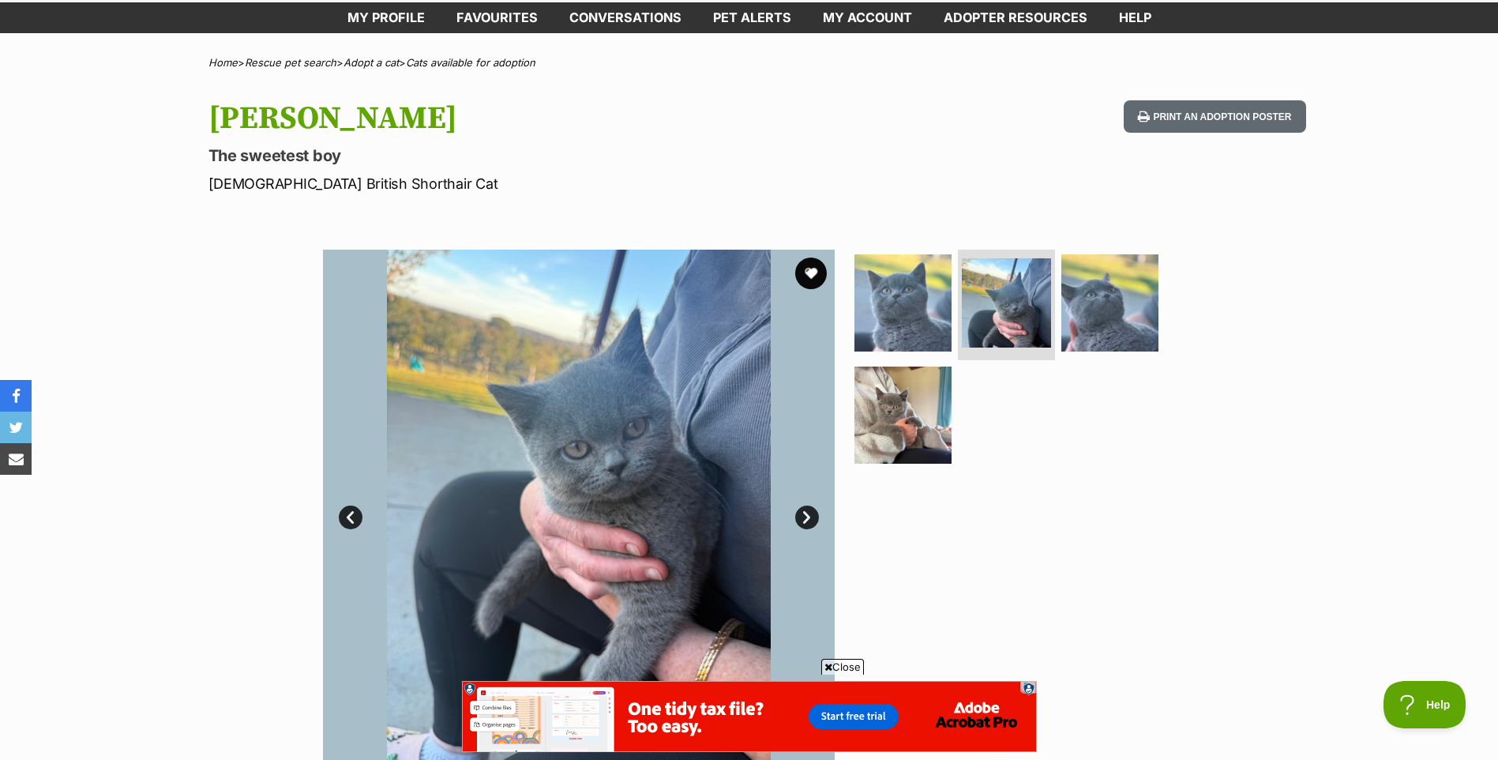
click at [813, 514] on link "Next" at bounding box center [807, 517] width 24 height 24
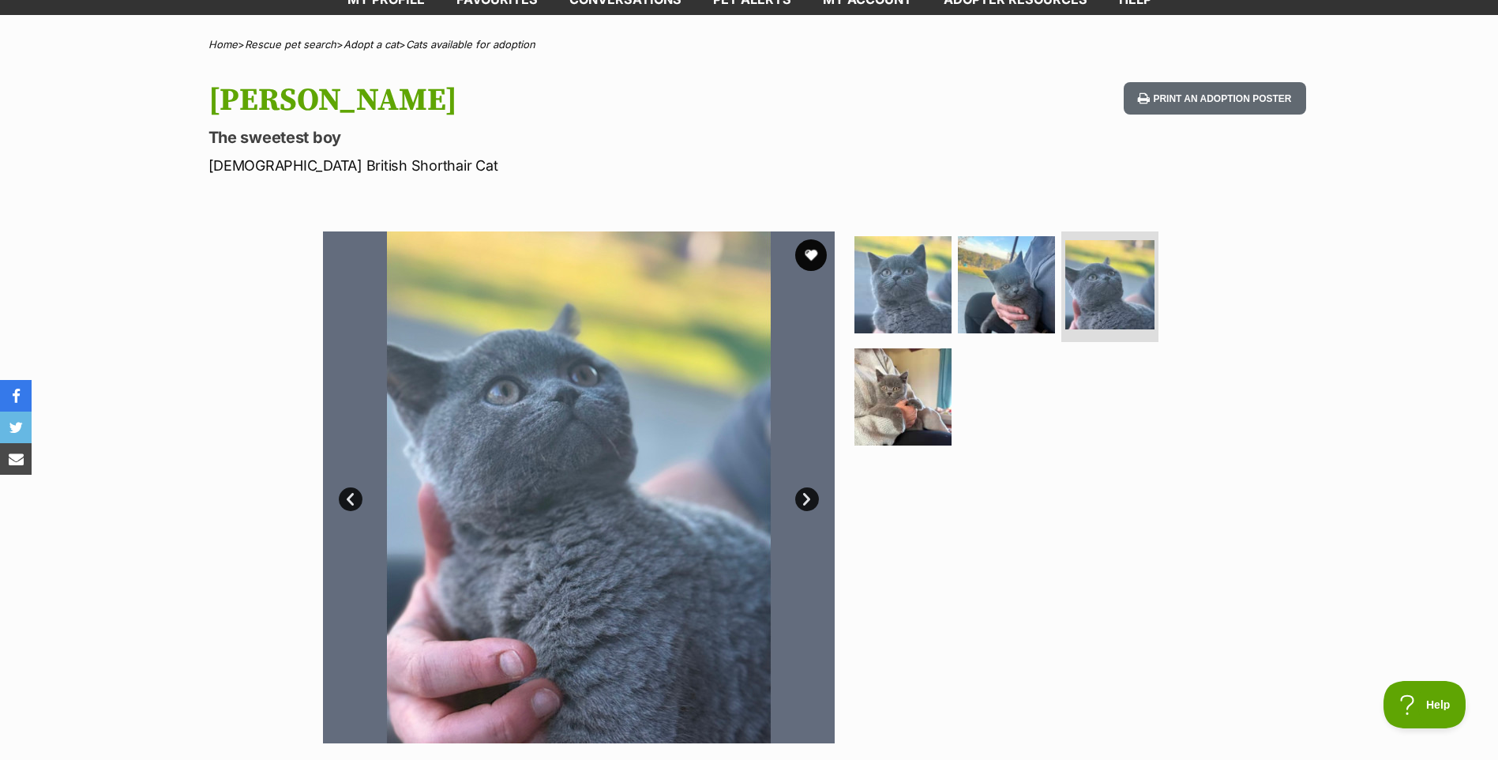
scroll to position [0, 0]
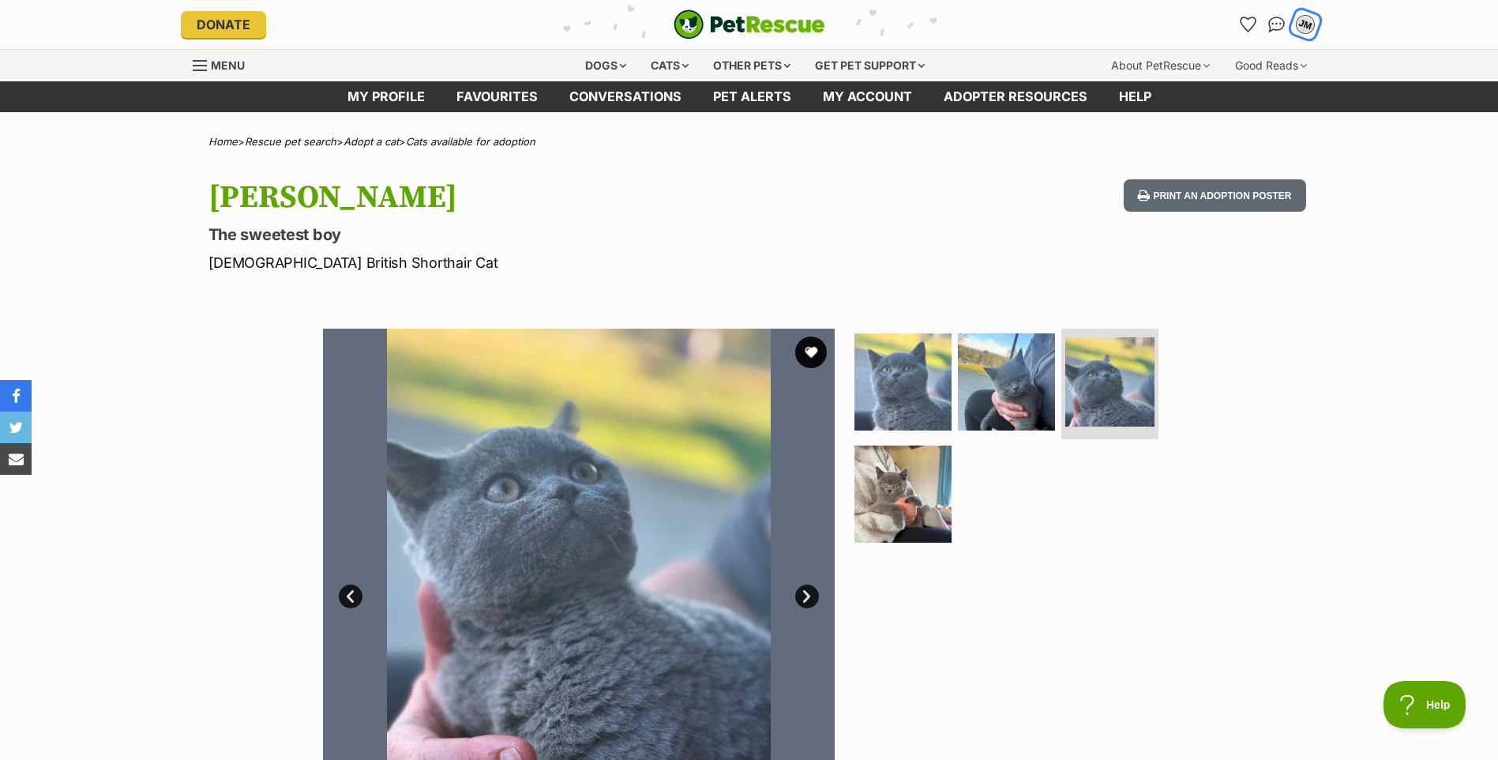
click at [1311, 26] on div "JM" at bounding box center [1305, 24] width 21 height 21
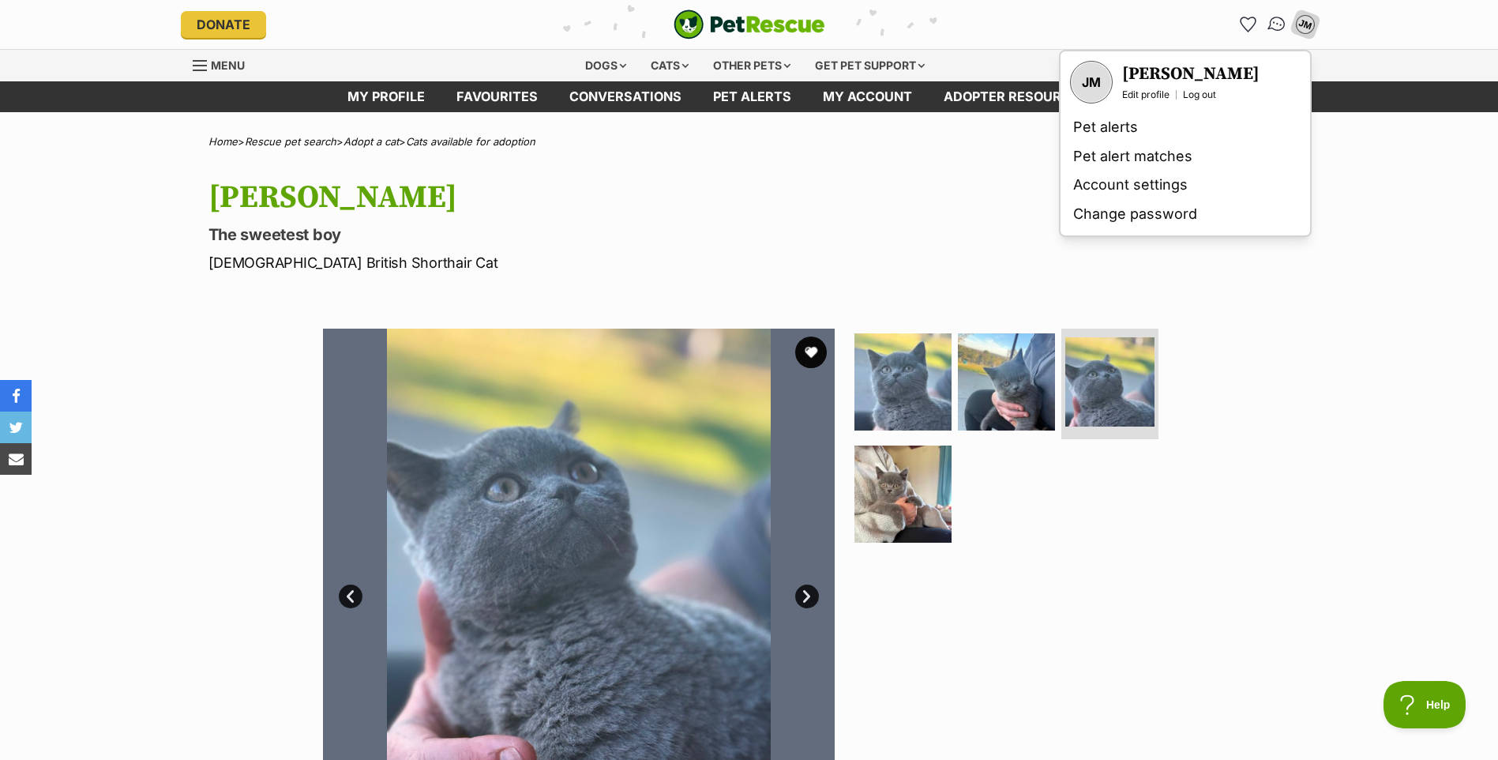
click at [1279, 17] on img "Conversations" at bounding box center [1276, 24] width 21 height 21
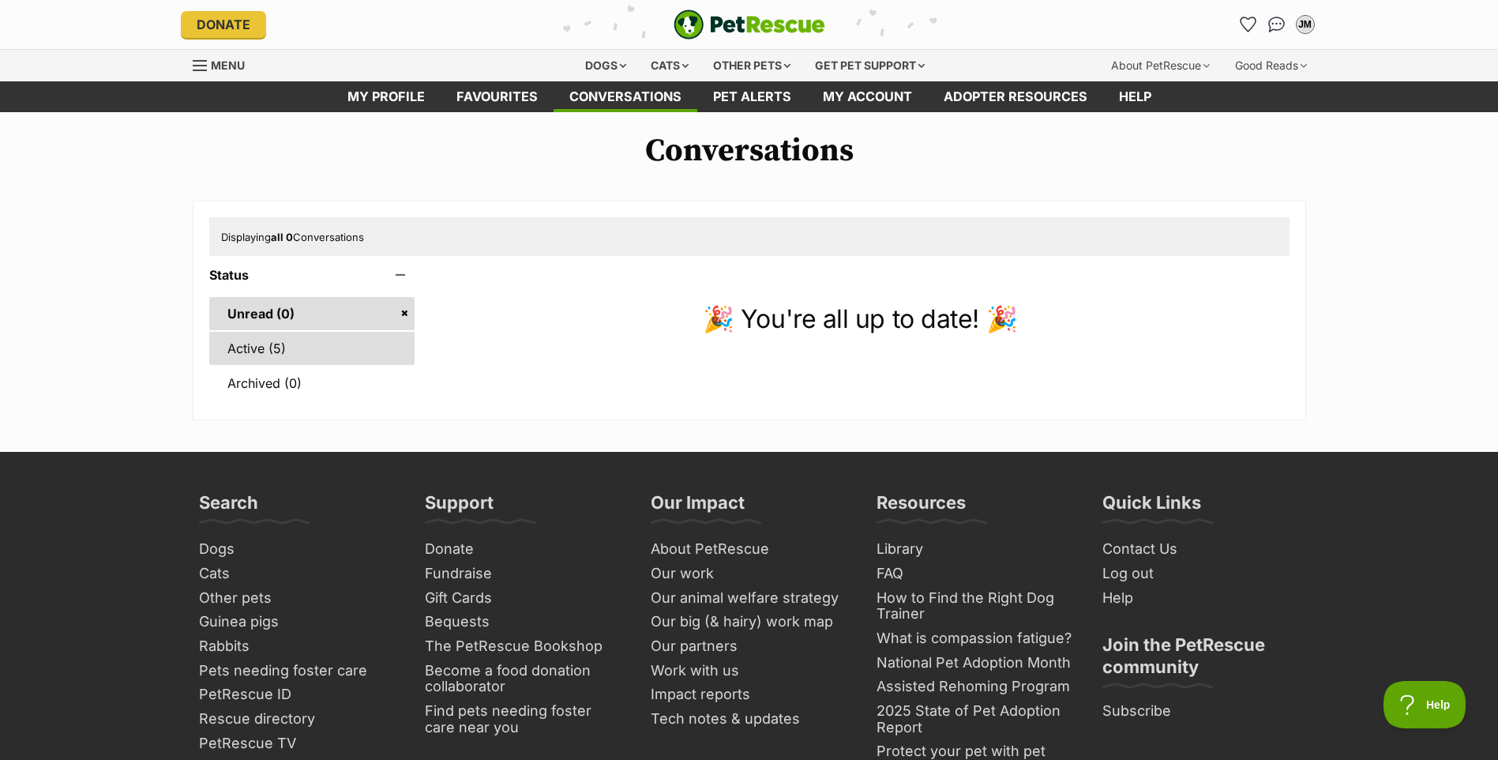
click at [257, 347] on link "Active (5)" at bounding box center [312, 348] width 206 height 33
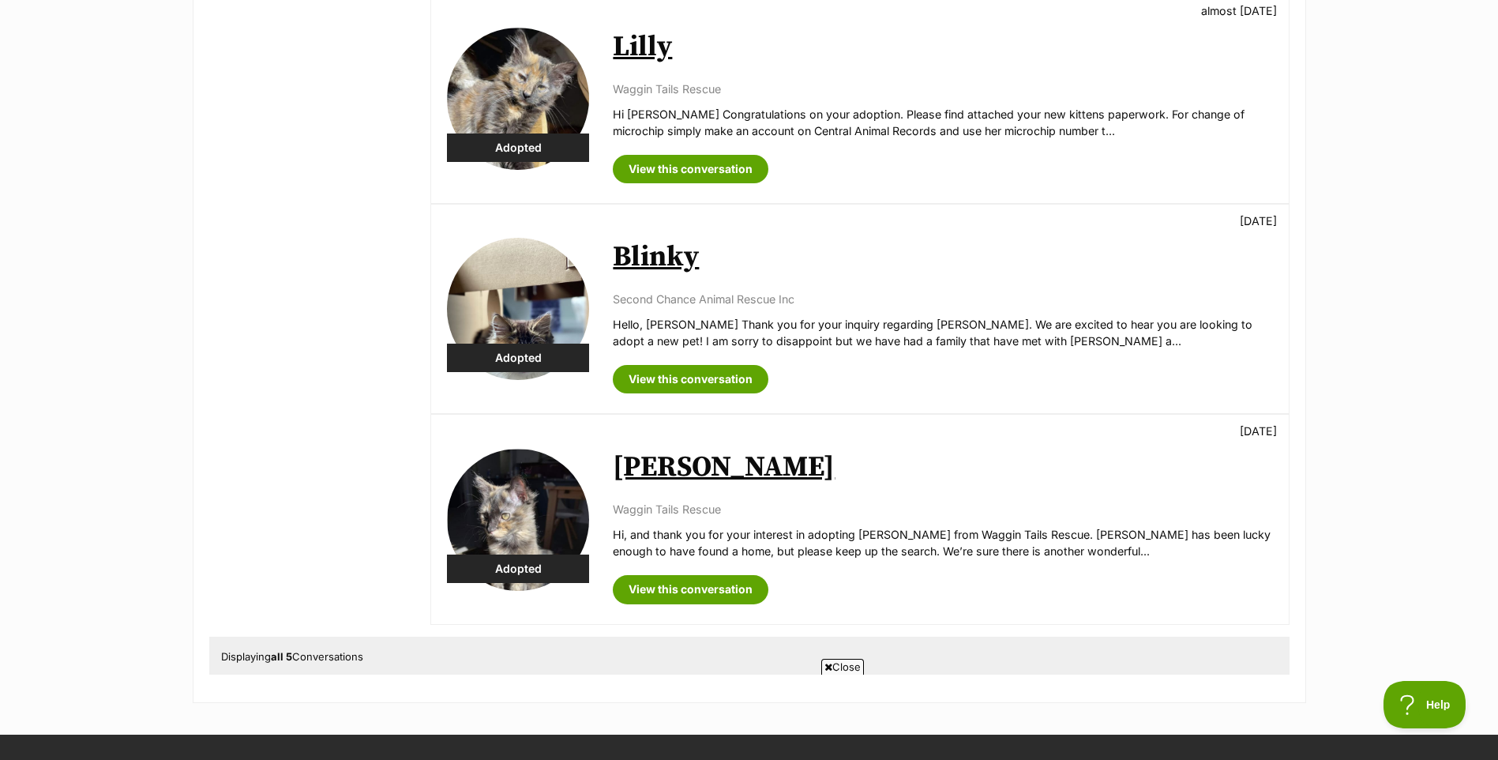
scroll to position [158, 0]
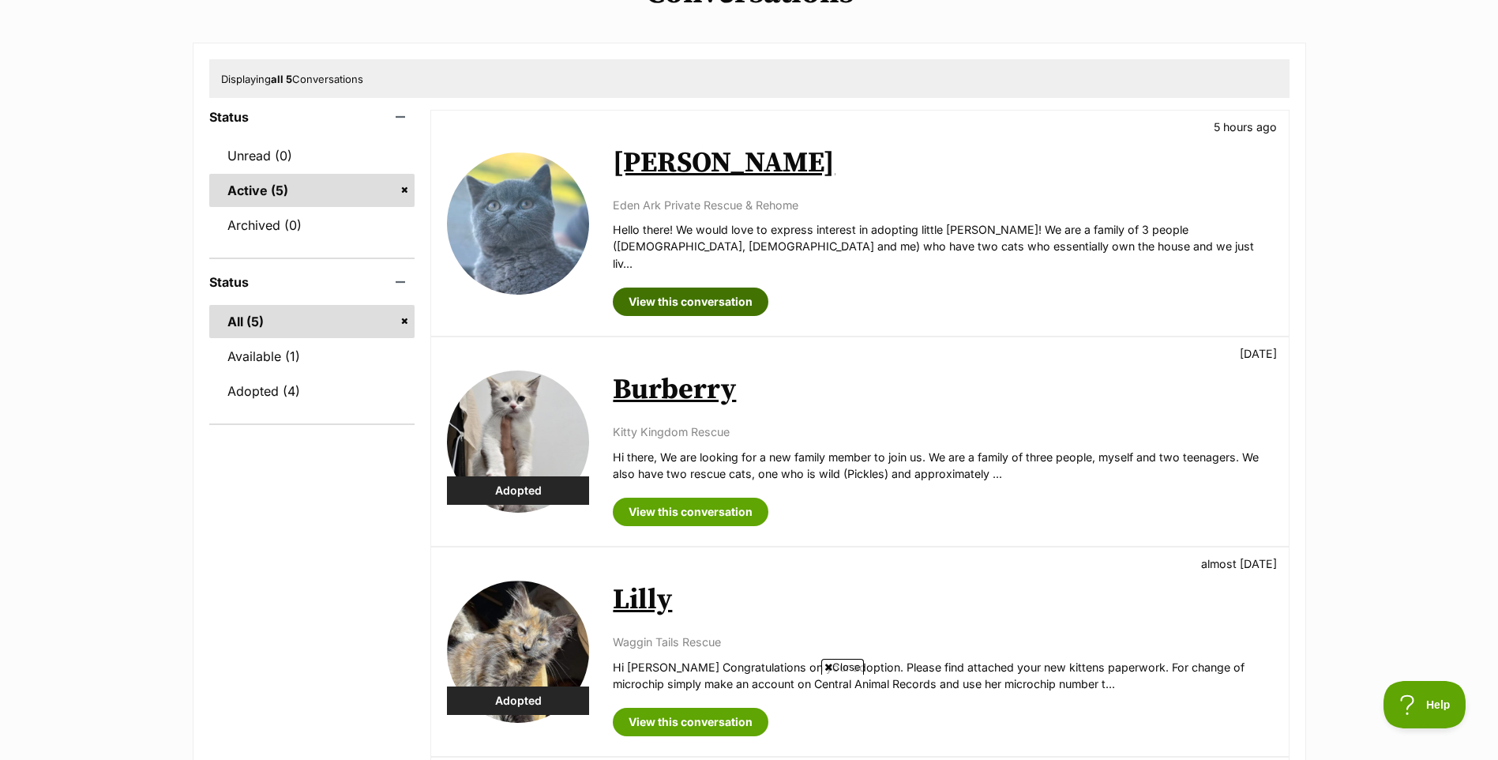
click at [751, 289] on link "View this conversation" at bounding box center [691, 301] width 156 height 28
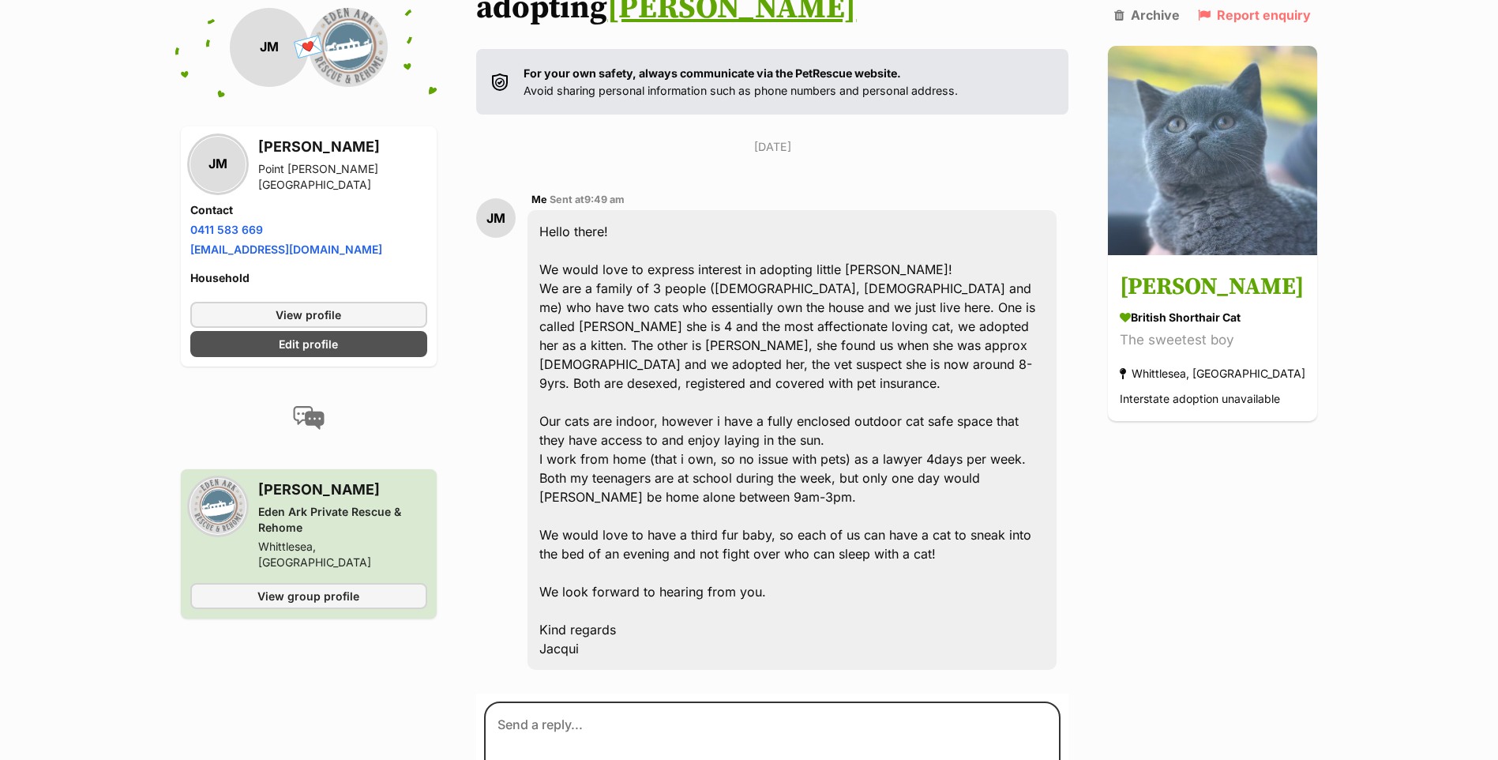
scroll to position [278, 0]
